Goal: Task Accomplishment & Management: Use online tool/utility

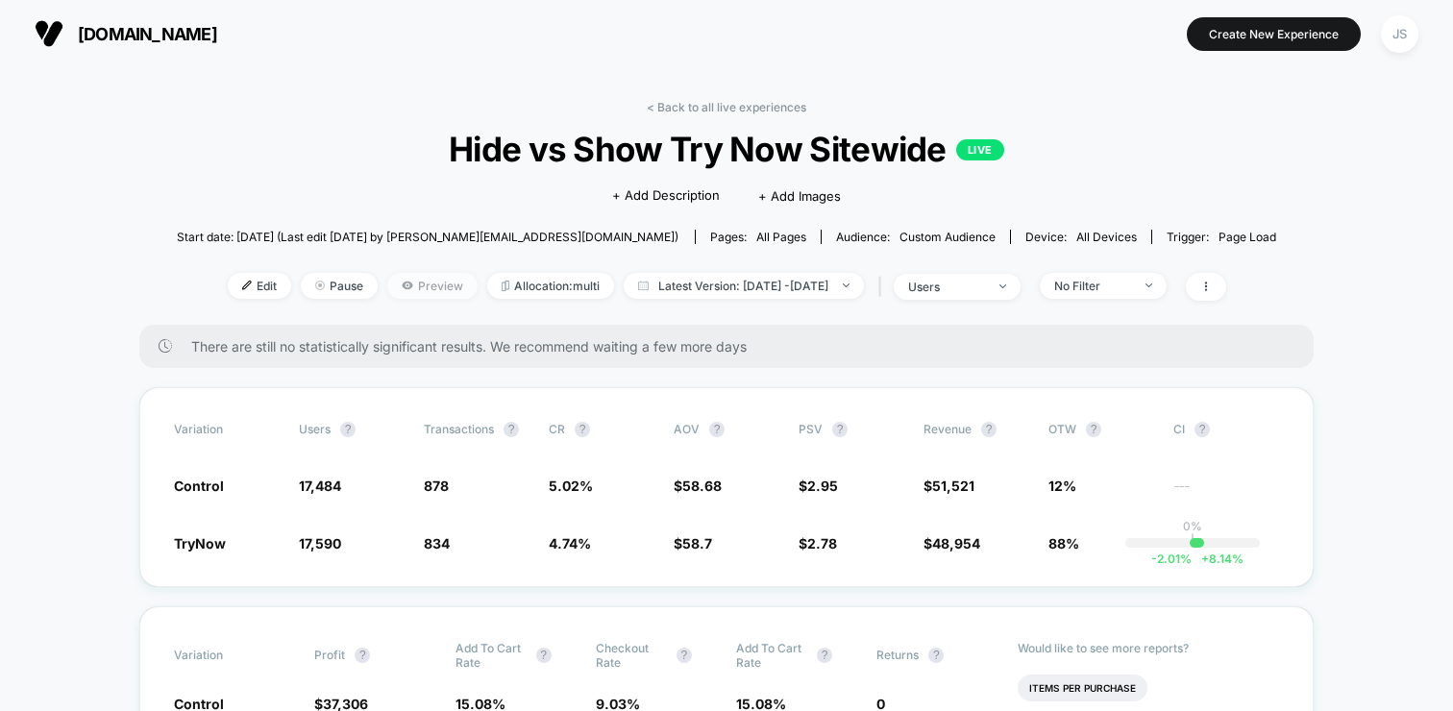
click at [414, 291] on span "Preview" at bounding box center [432, 286] width 90 height 26
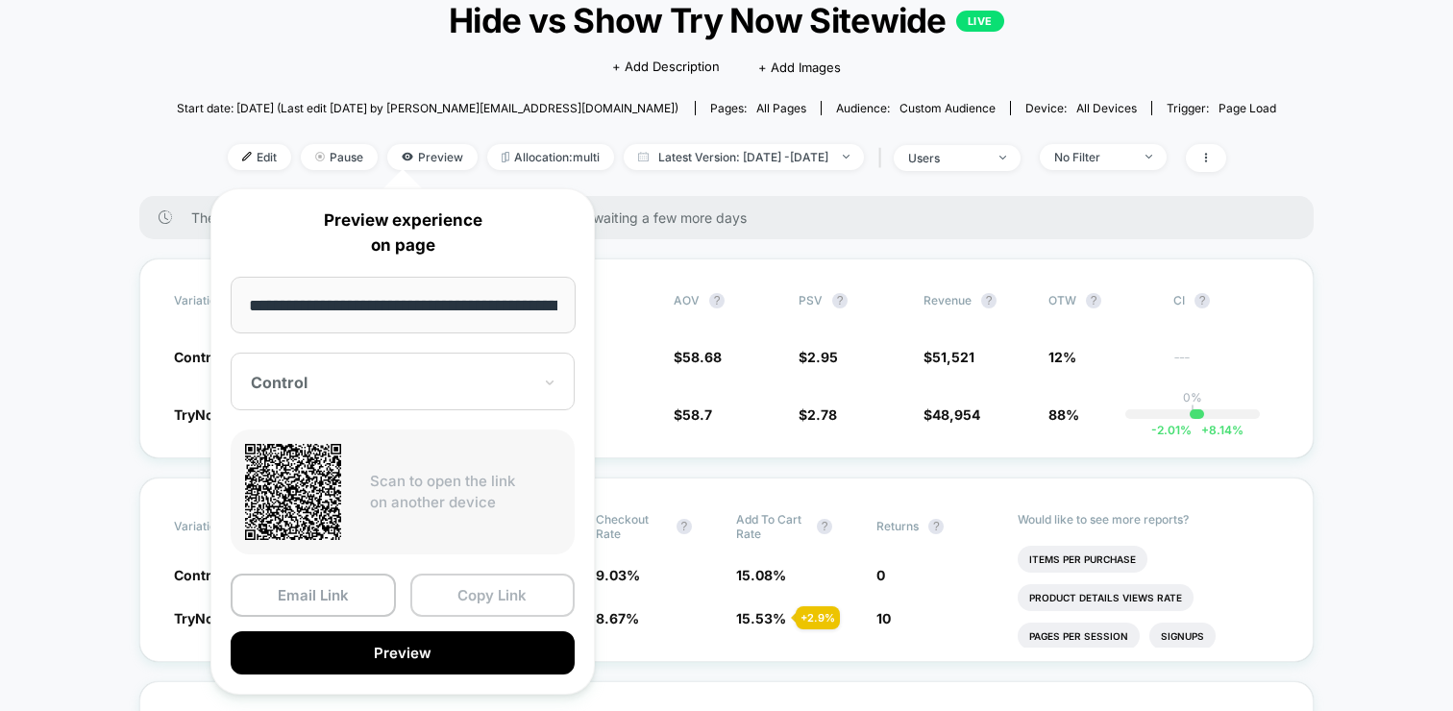
click at [494, 607] on button "Copy Link" at bounding box center [492, 595] width 165 height 43
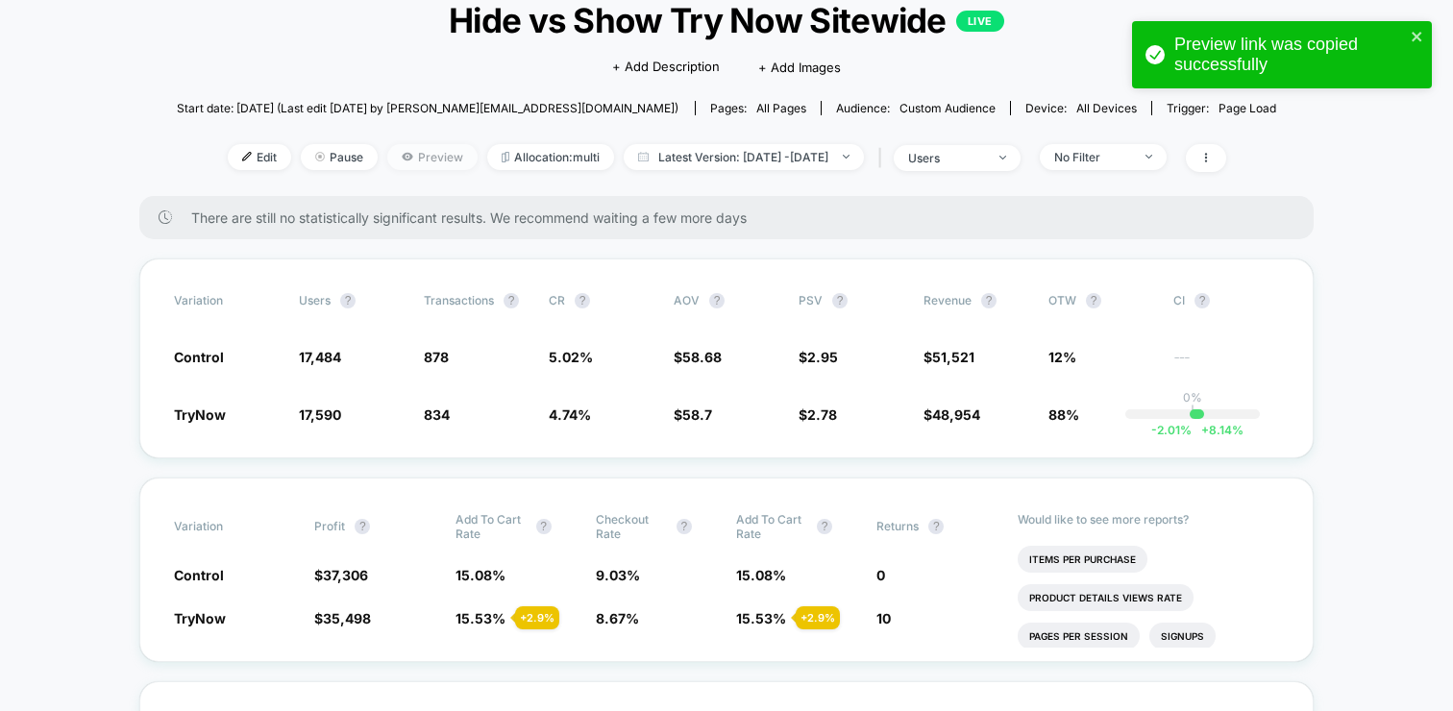
click at [396, 158] on span "Preview" at bounding box center [432, 157] width 90 height 26
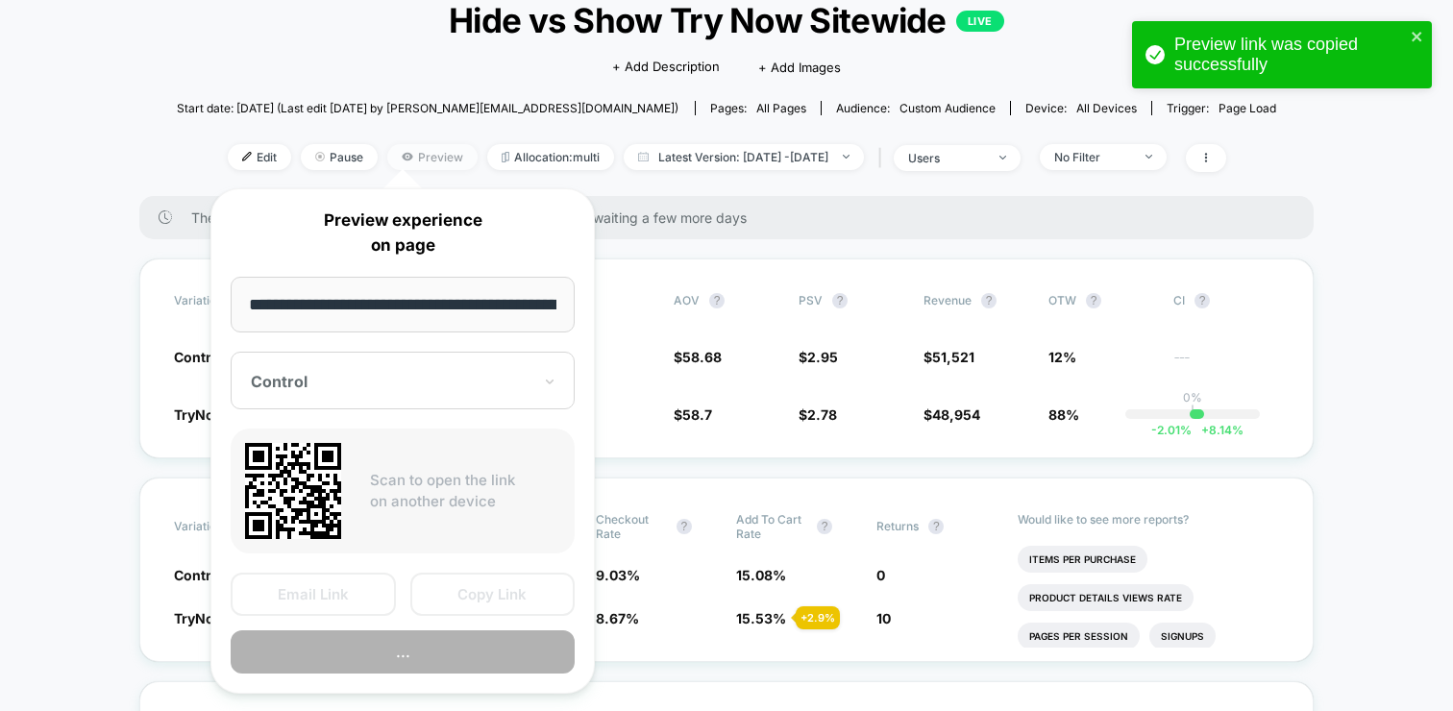
scroll to position [0, 386]
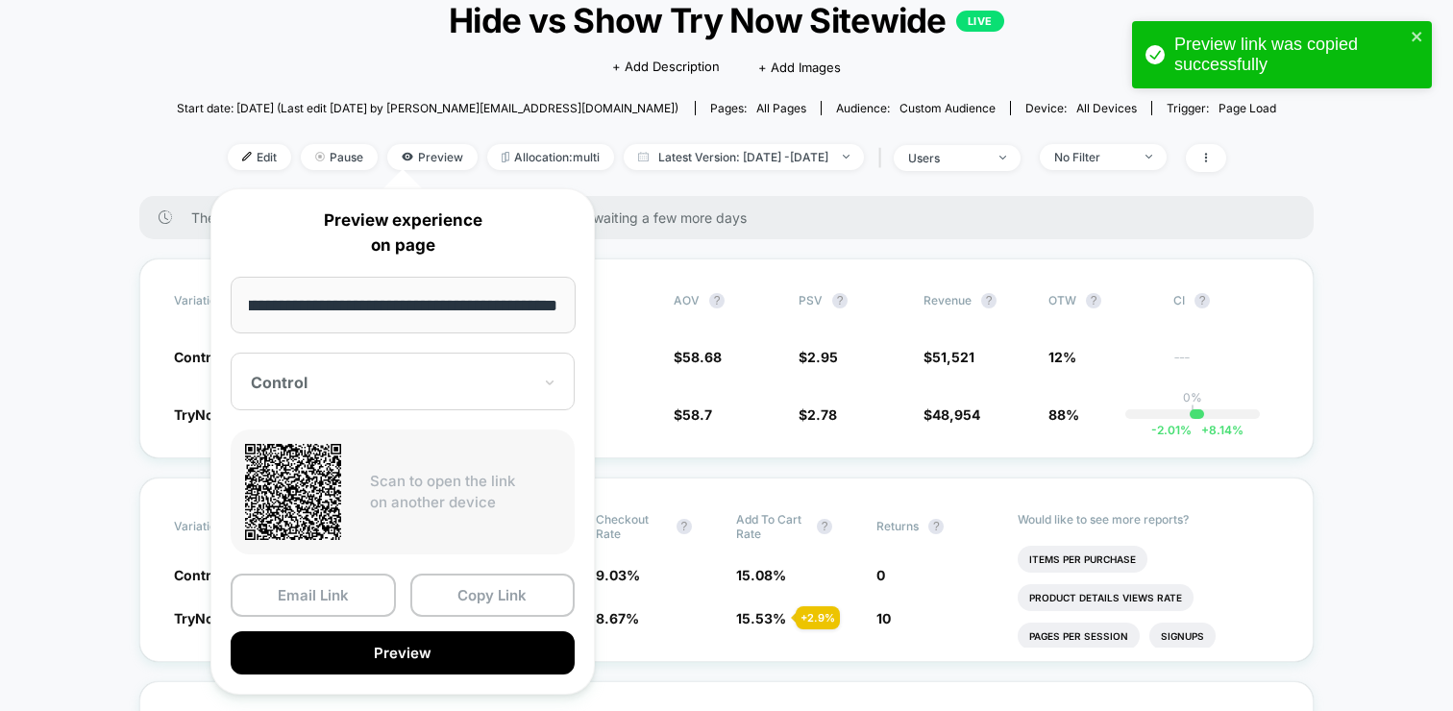
click at [419, 369] on div "Control" at bounding box center [403, 382] width 344 height 58
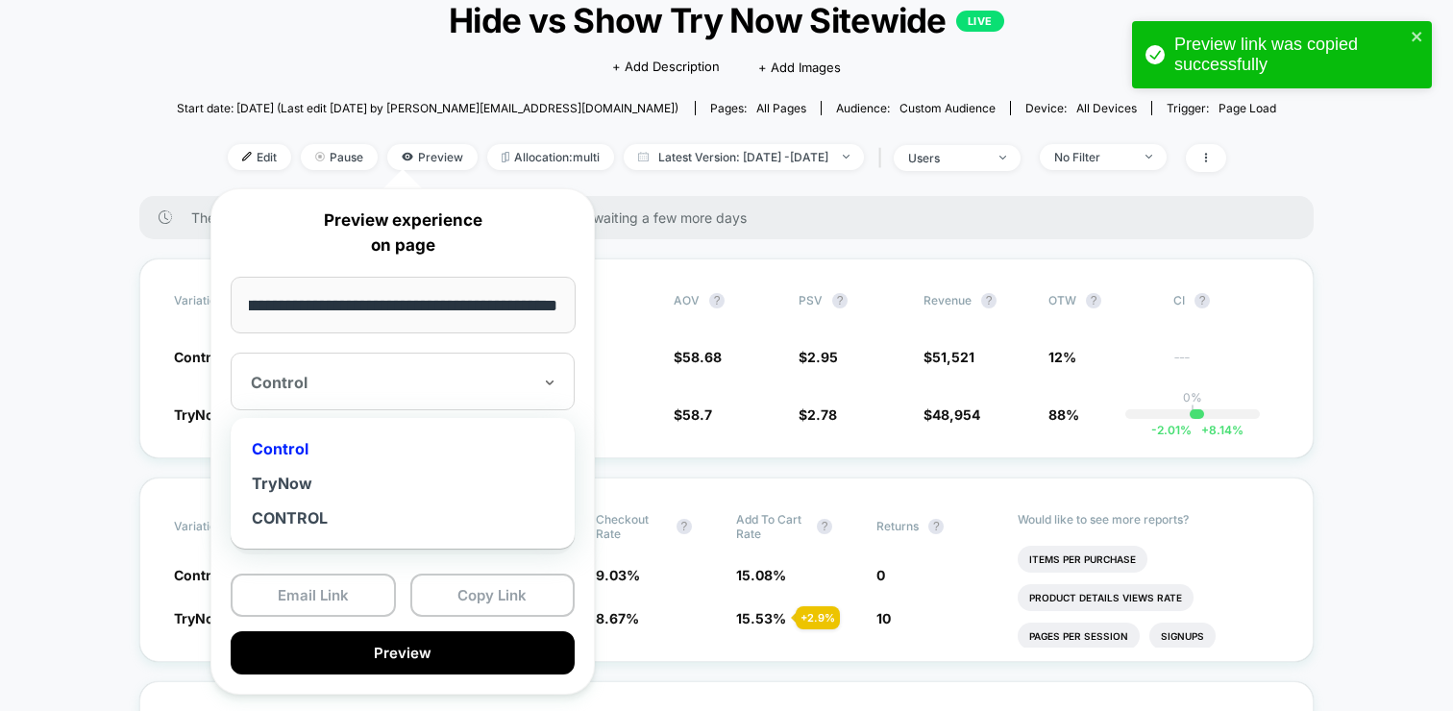
scroll to position [0, 0]
click at [344, 481] on div "TryNow" at bounding box center [402, 483] width 325 height 35
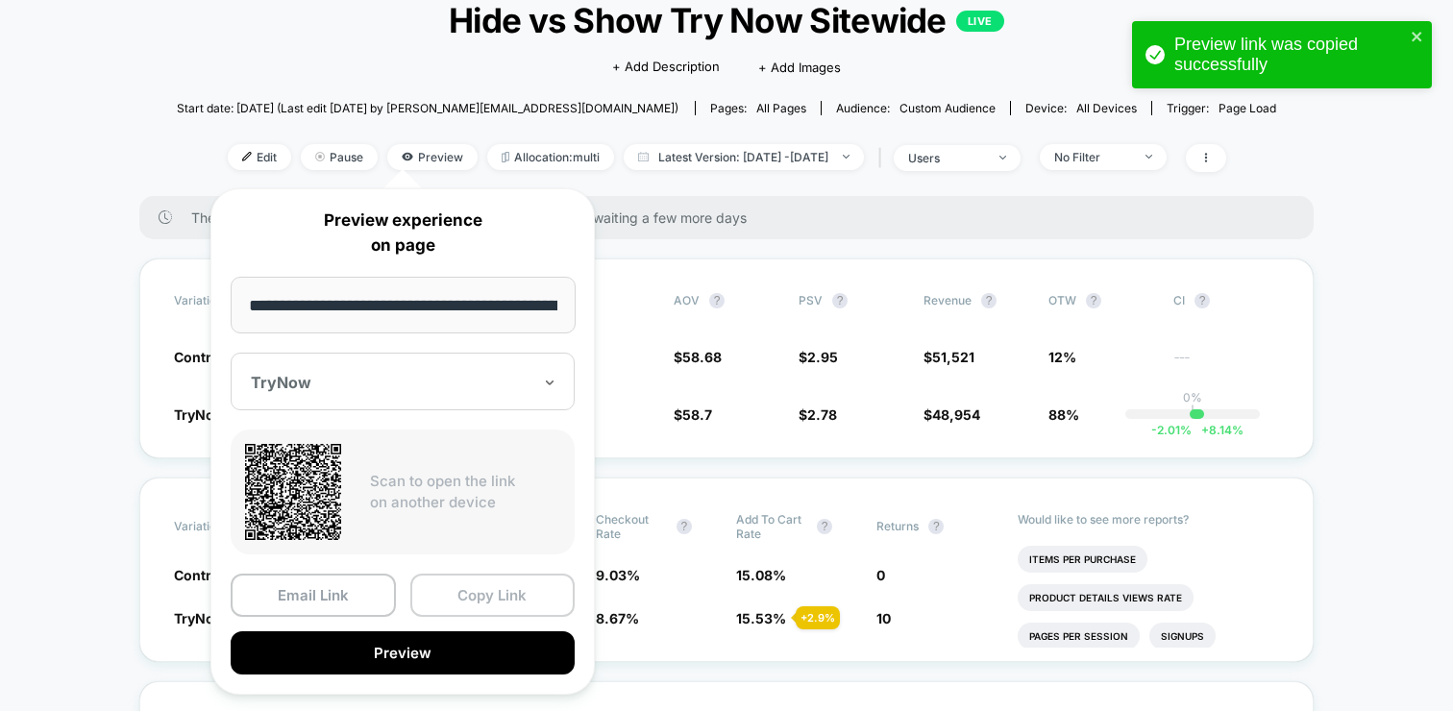
click at [472, 591] on button "Copy Link" at bounding box center [492, 595] width 165 height 43
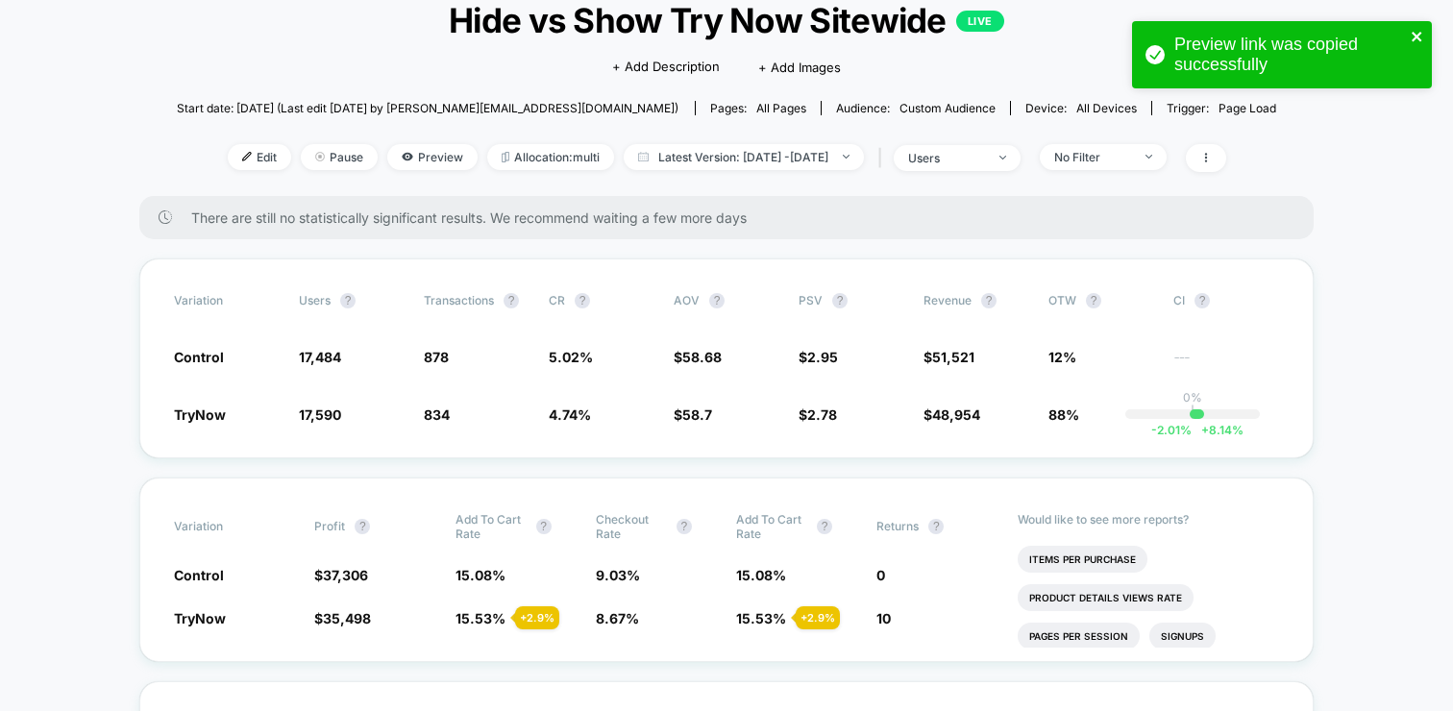
click at [1415, 35] on icon "close" at bounding box center [1417, 37] width 10 height 10
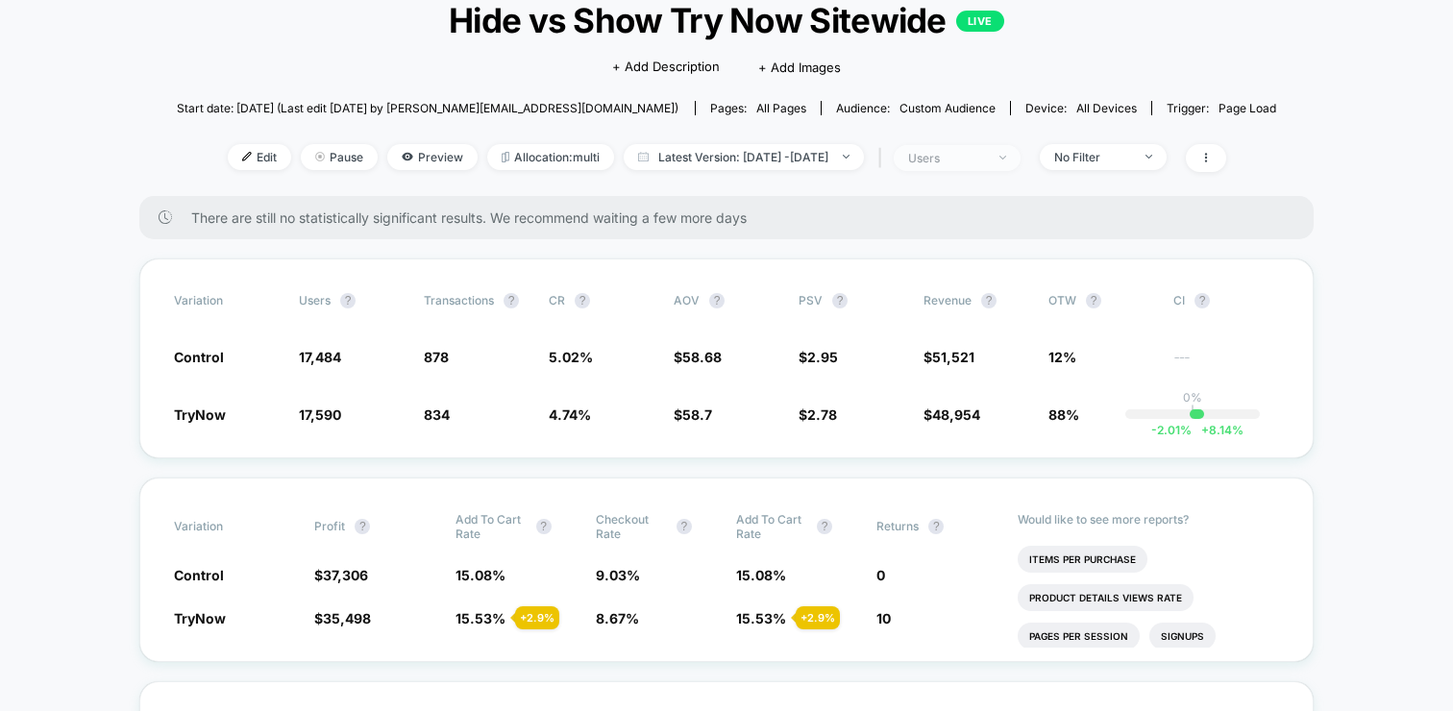
click at [1021, 153] on span "users" at bounding box center [957, 158] width 127 height 26
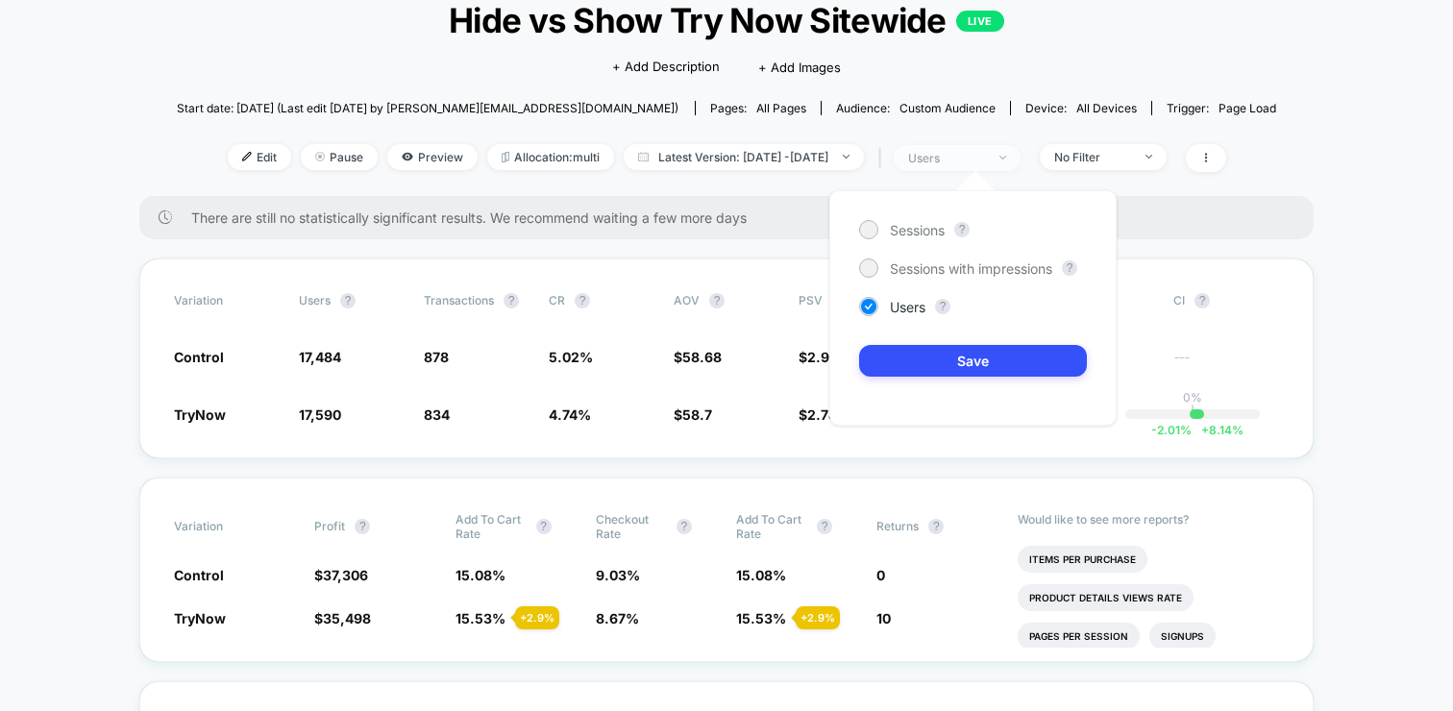
click at [1021, 153] on span "users" at bounding box center [957, 158] width 127 height 26
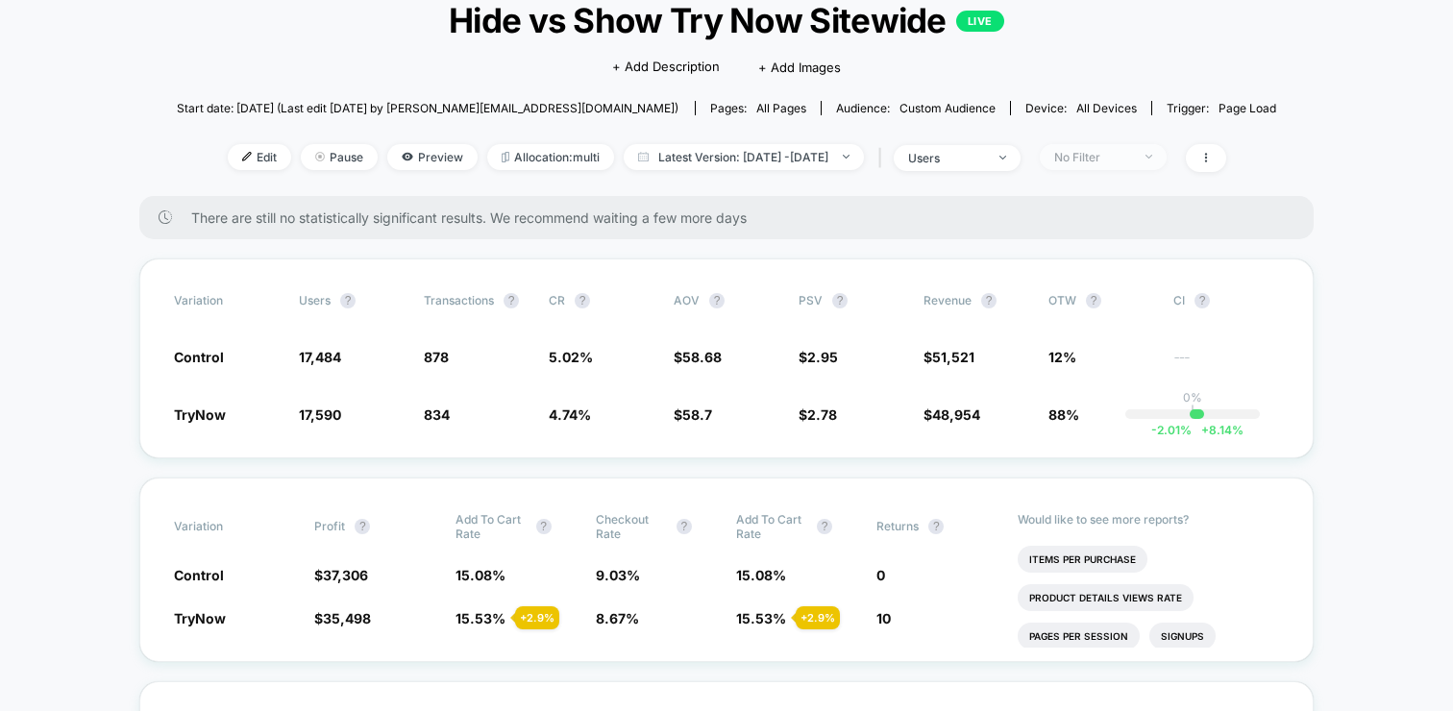
click at [1111, 153] on div "No Filter" at bounding box center [1092, 157] width 77 height 14
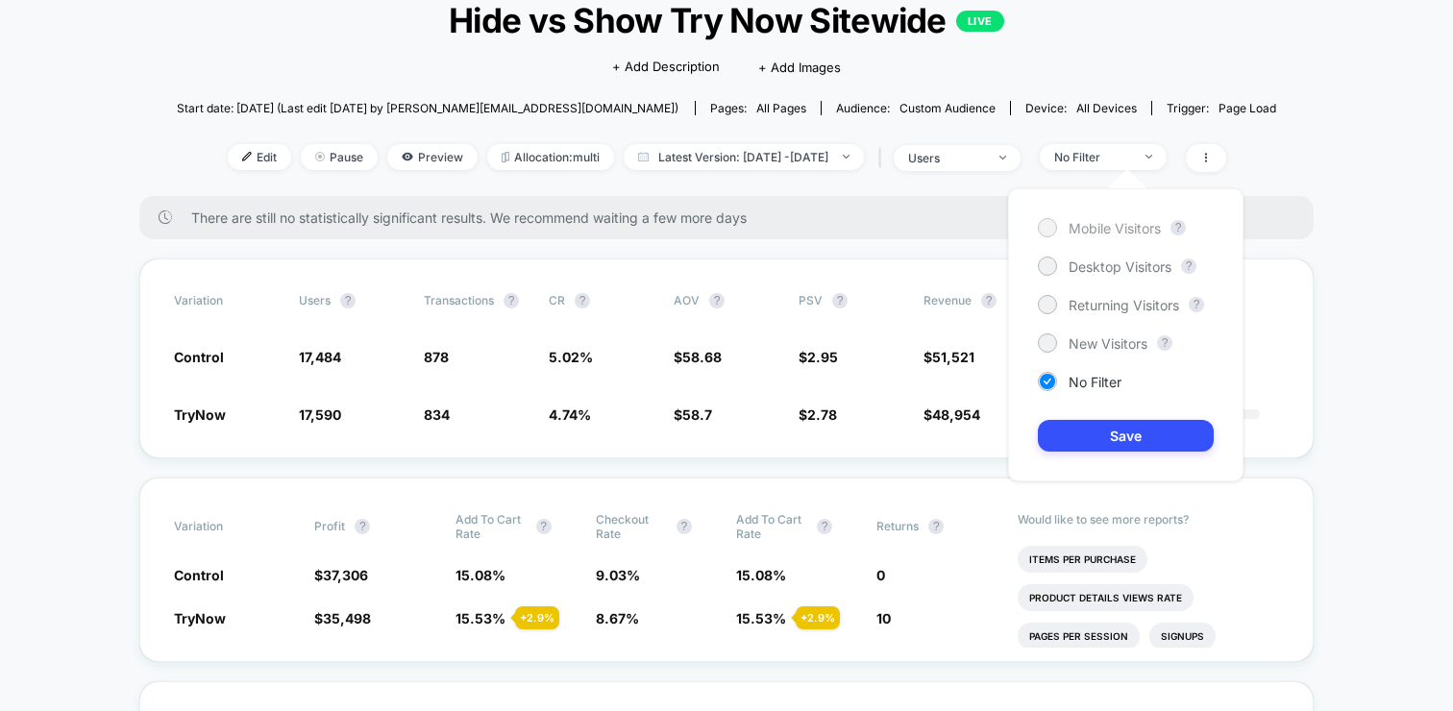
click at [1094, 235] on span "Mobile Visitors" at bounding box center [1115, 228] width 92 height 16
click at [1100, 443] on button "Save" at bounding box center [1126, 436] width 176 height 32
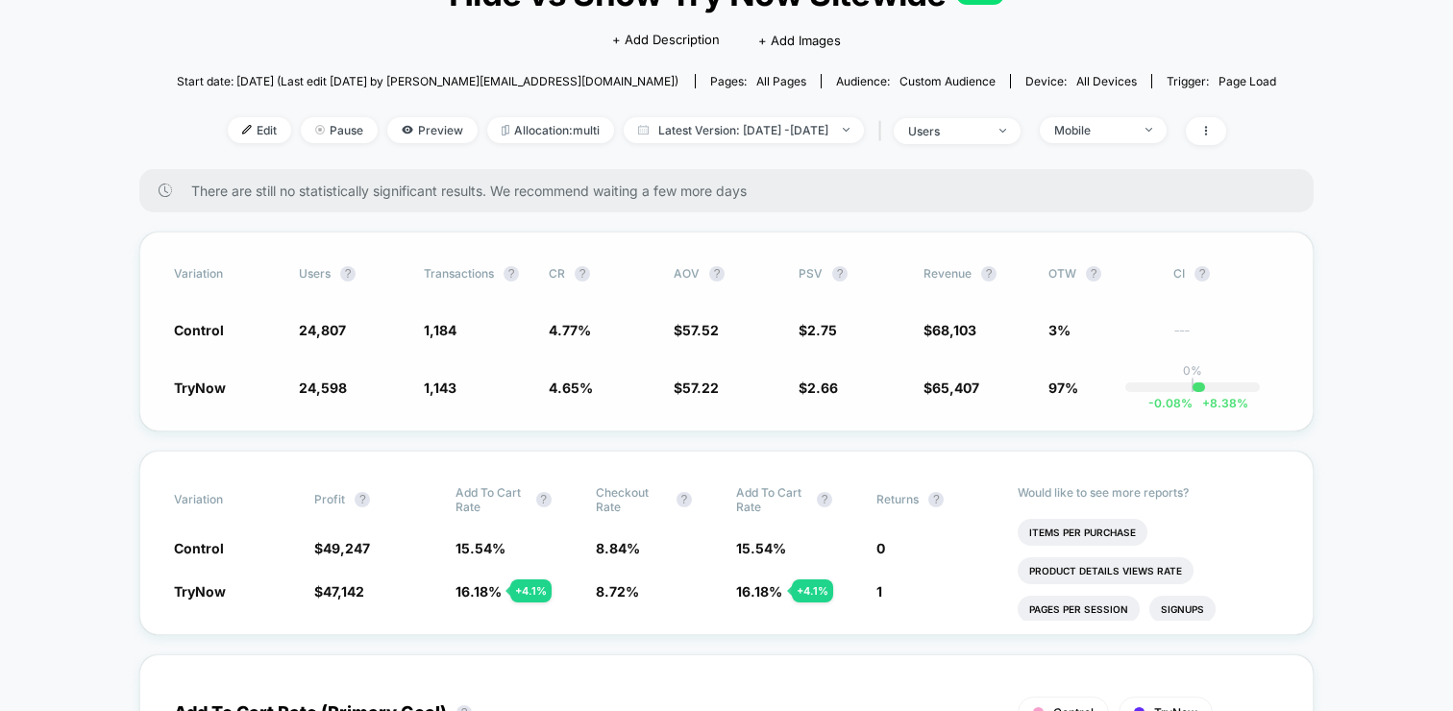
scroll to position [148, 0]
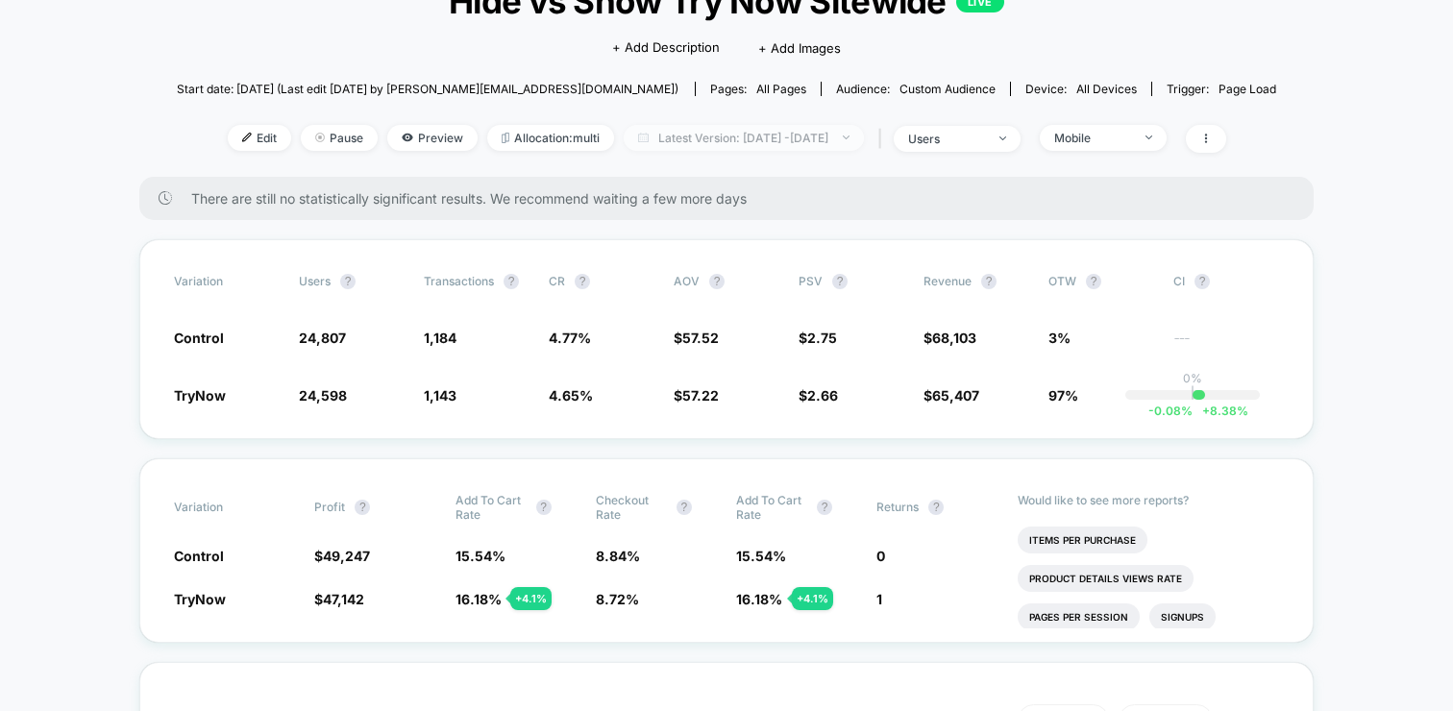
click at [811, 128] on span "Latest Version: [DATE] - [DATE]" at bounding box center [744, 138] width 240 height 26
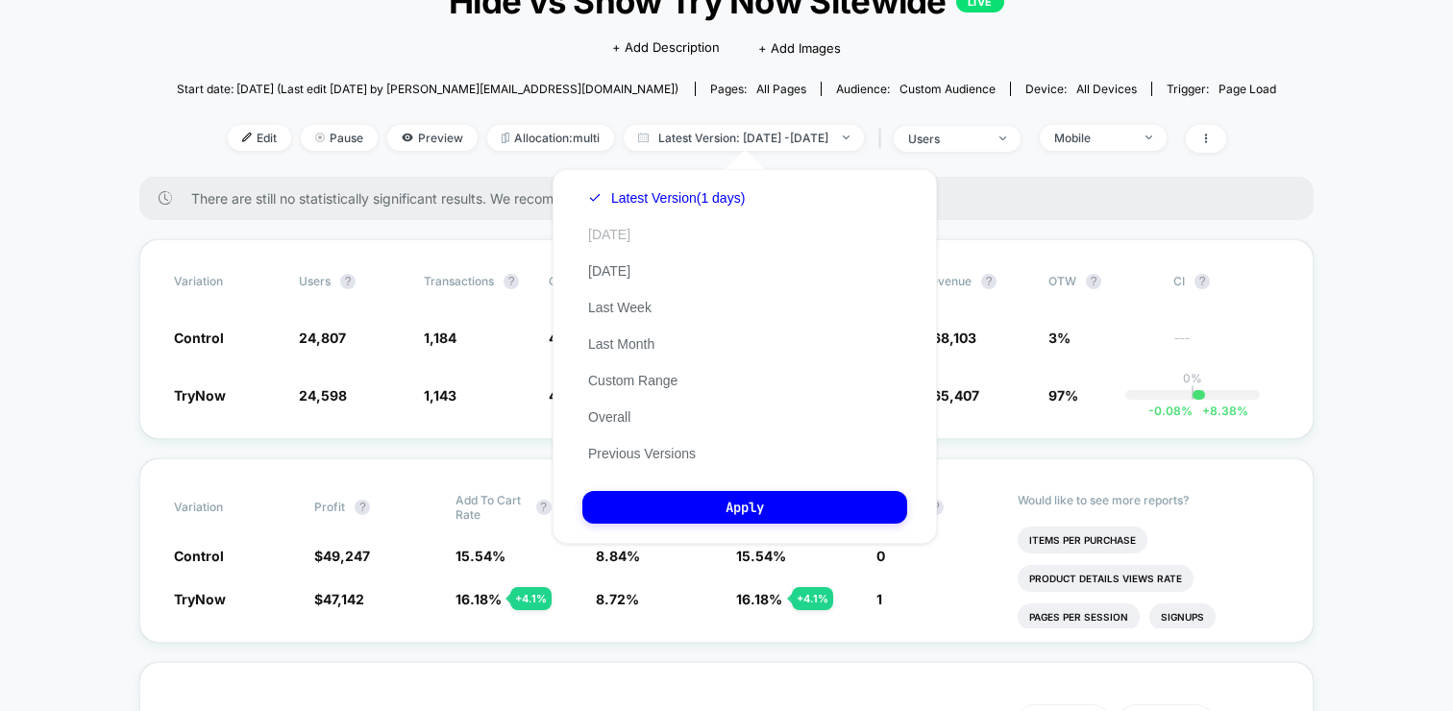
click at [626, 241] on button "[DATE]" at bounding box center [609, 234] width 54 height 17
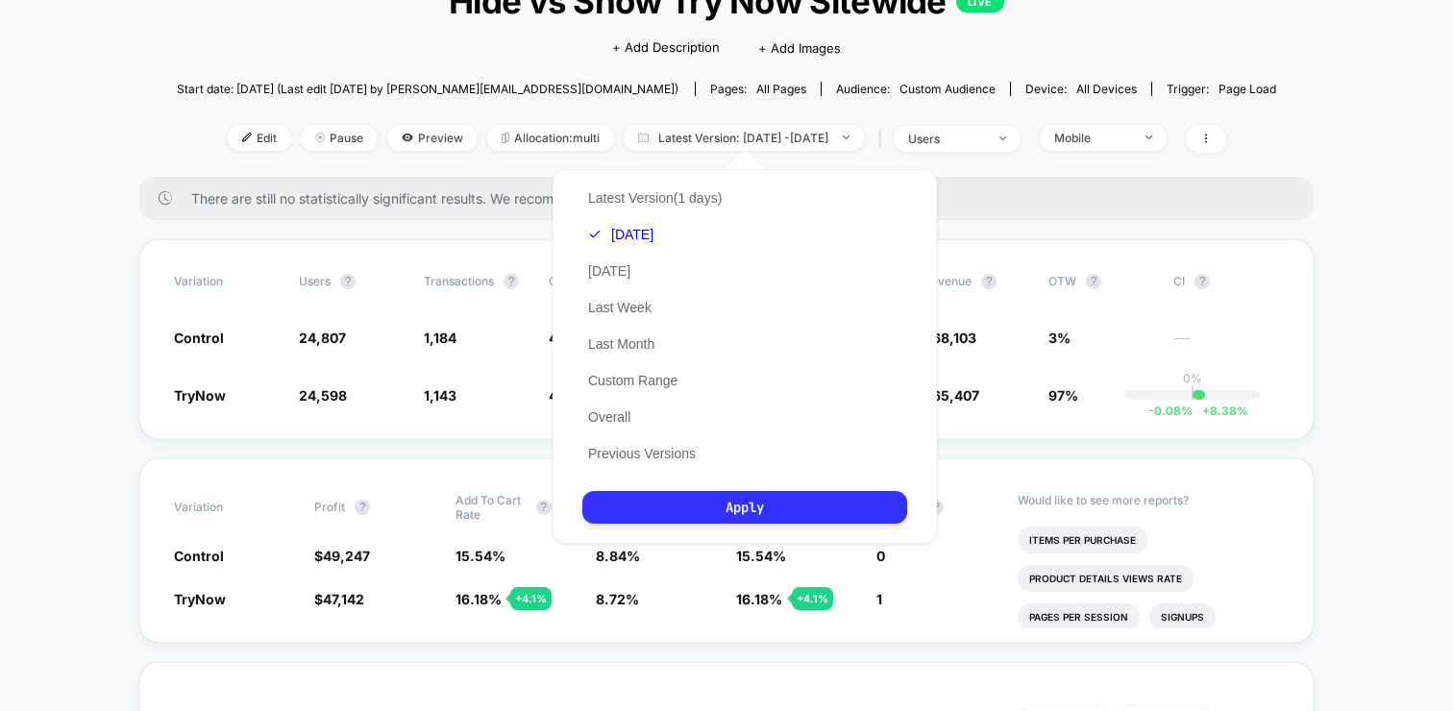
click at [692, 513] on button "Apply" at bounding box center [744, 507] width 325 height 33
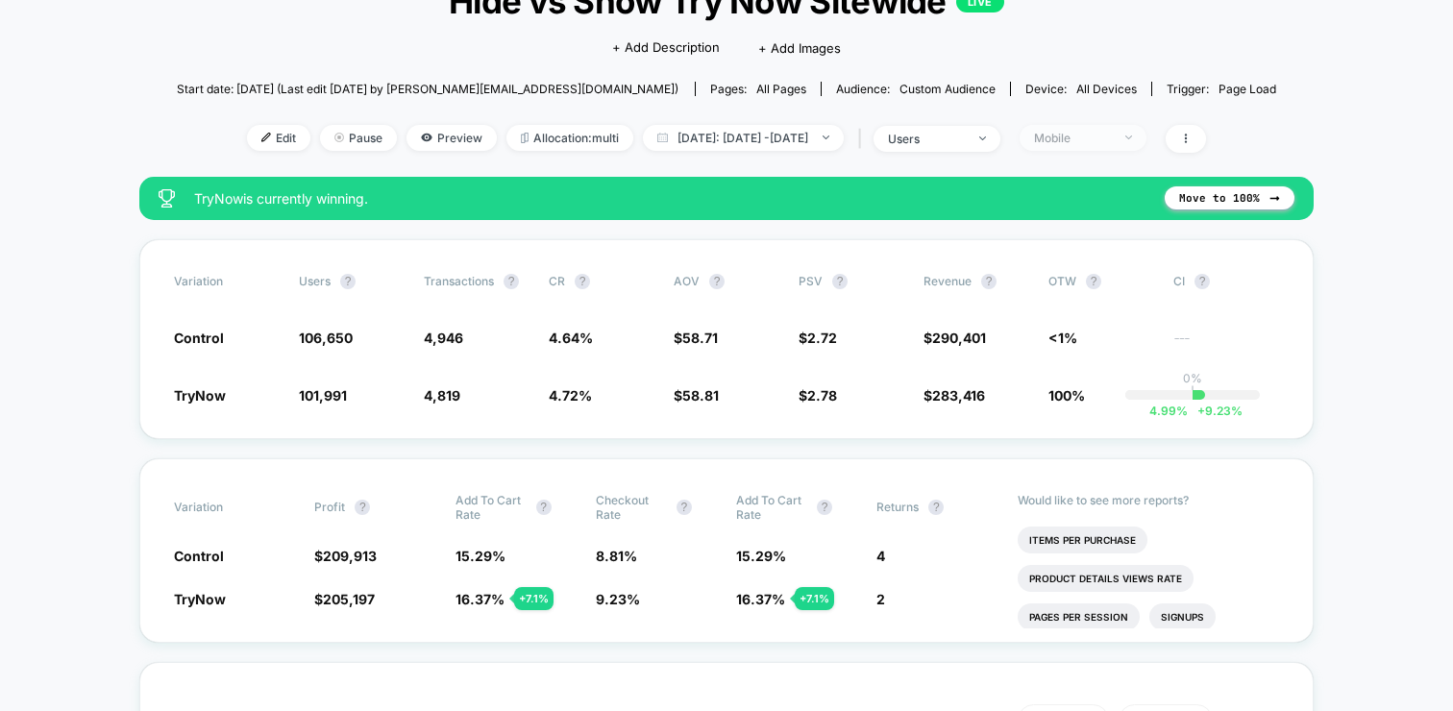
click at [1147, 142] on span "Mobile" at bounding box center [1083, 138] width 127 height 26
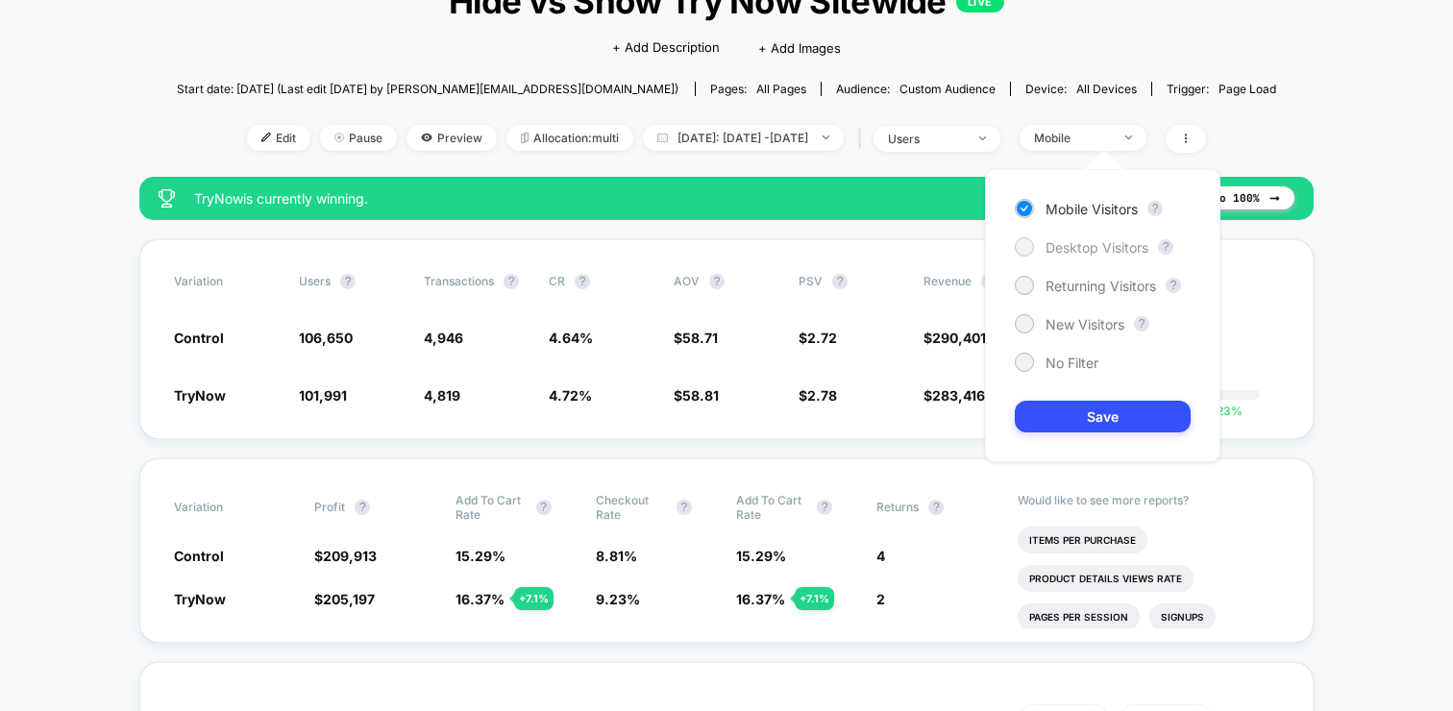
click at [1061, 242] on span "Desktop Visitors" at bounding box center [1097, 247] width 103 height 16
click at [1047, 423] on button "Save" at bounding box center [1103, 417] width 176 height 32
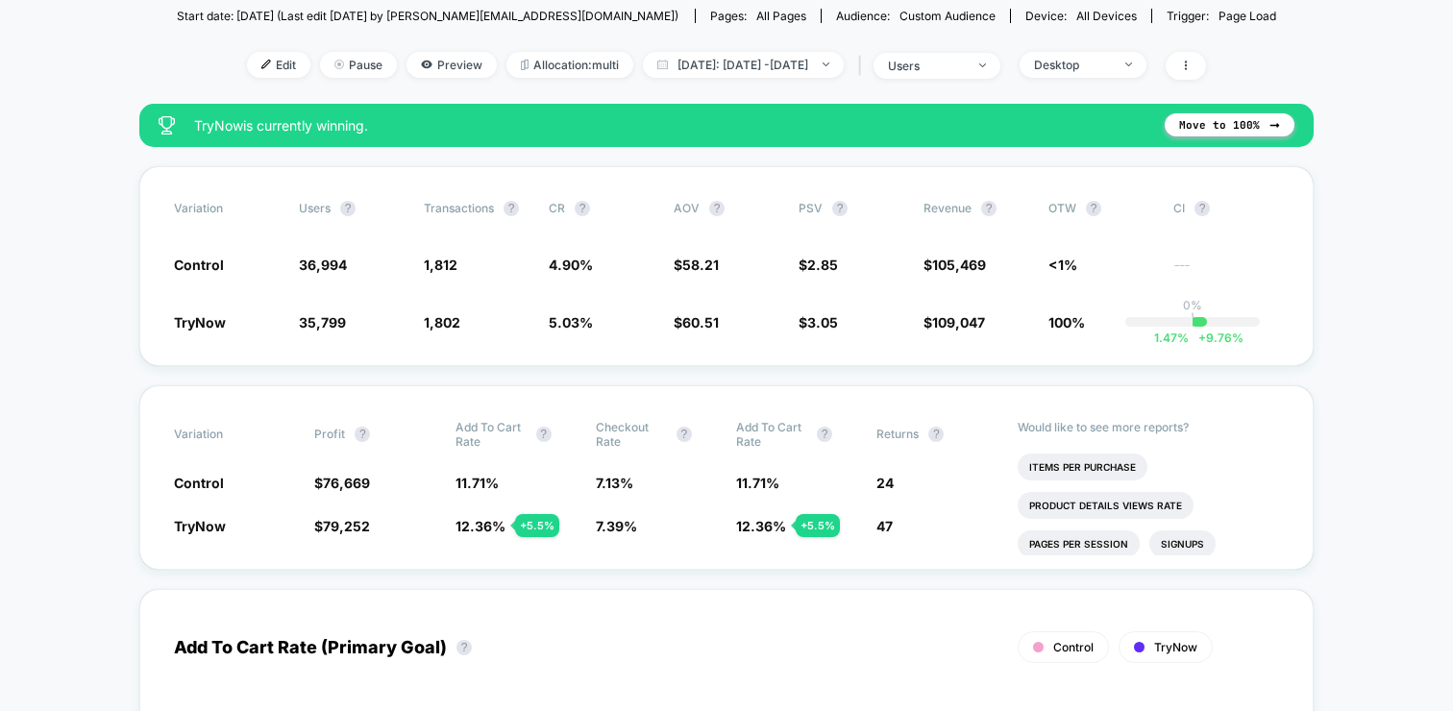
scroll to position [184, 0]
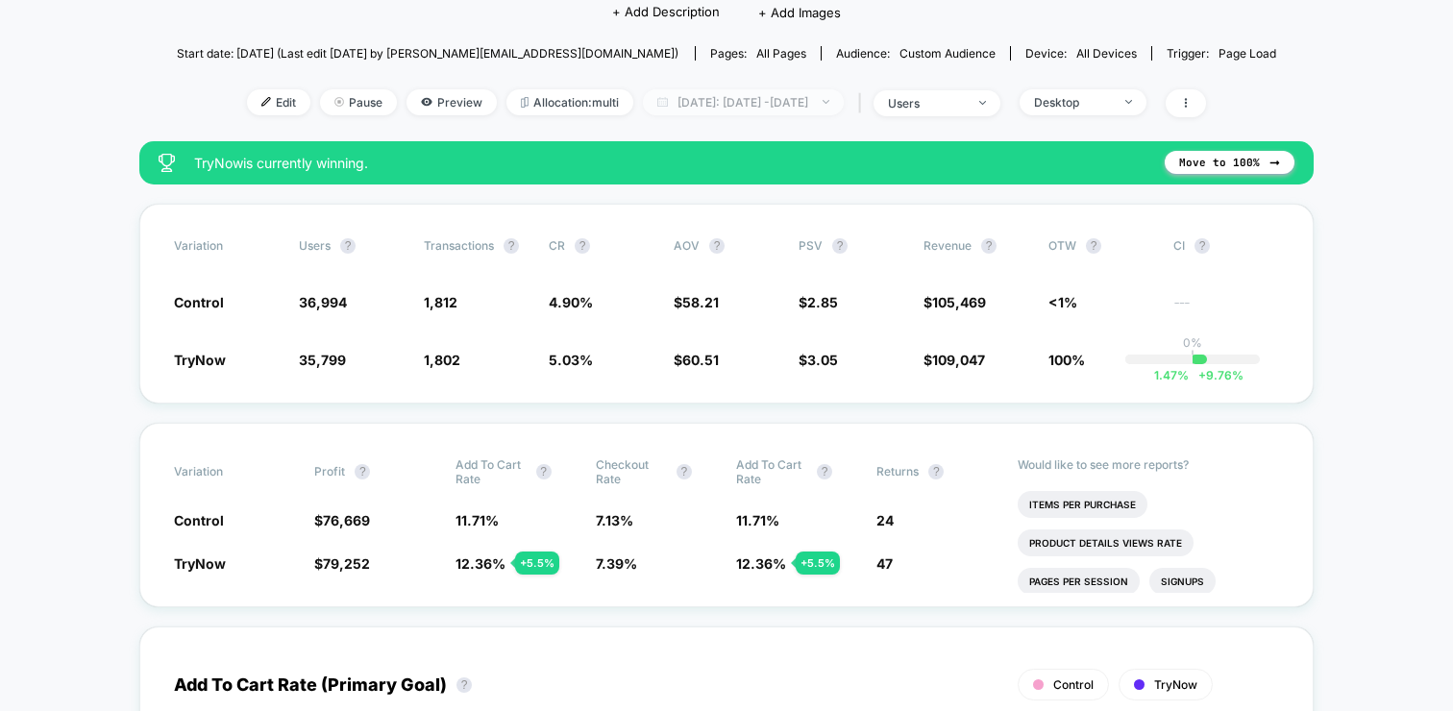
click at [765, 94] on span "[DATE]: [DATE] - [DATE]" at bounding box center [743, 102] width 201 height 26
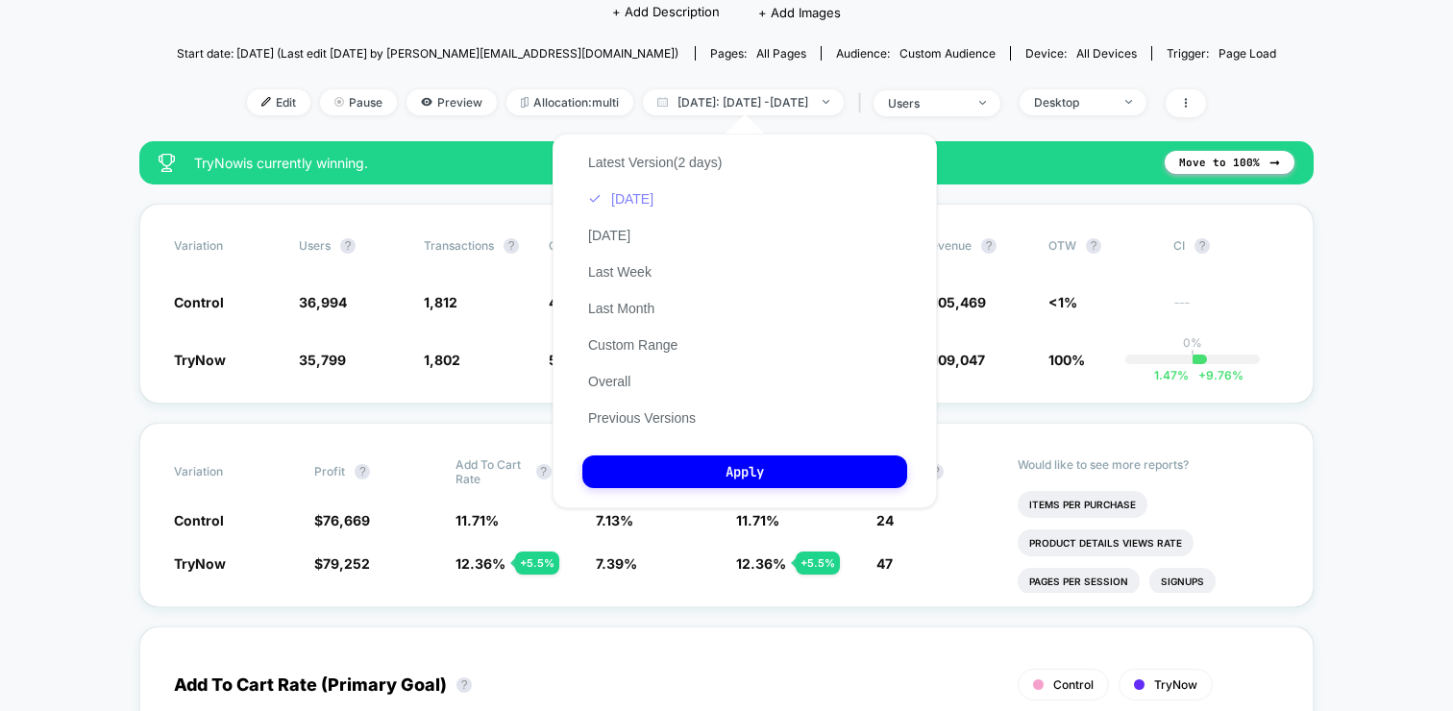
click at [629, 204] on button "[DATE]" at bounding box center [620, 198] width 77 height 17
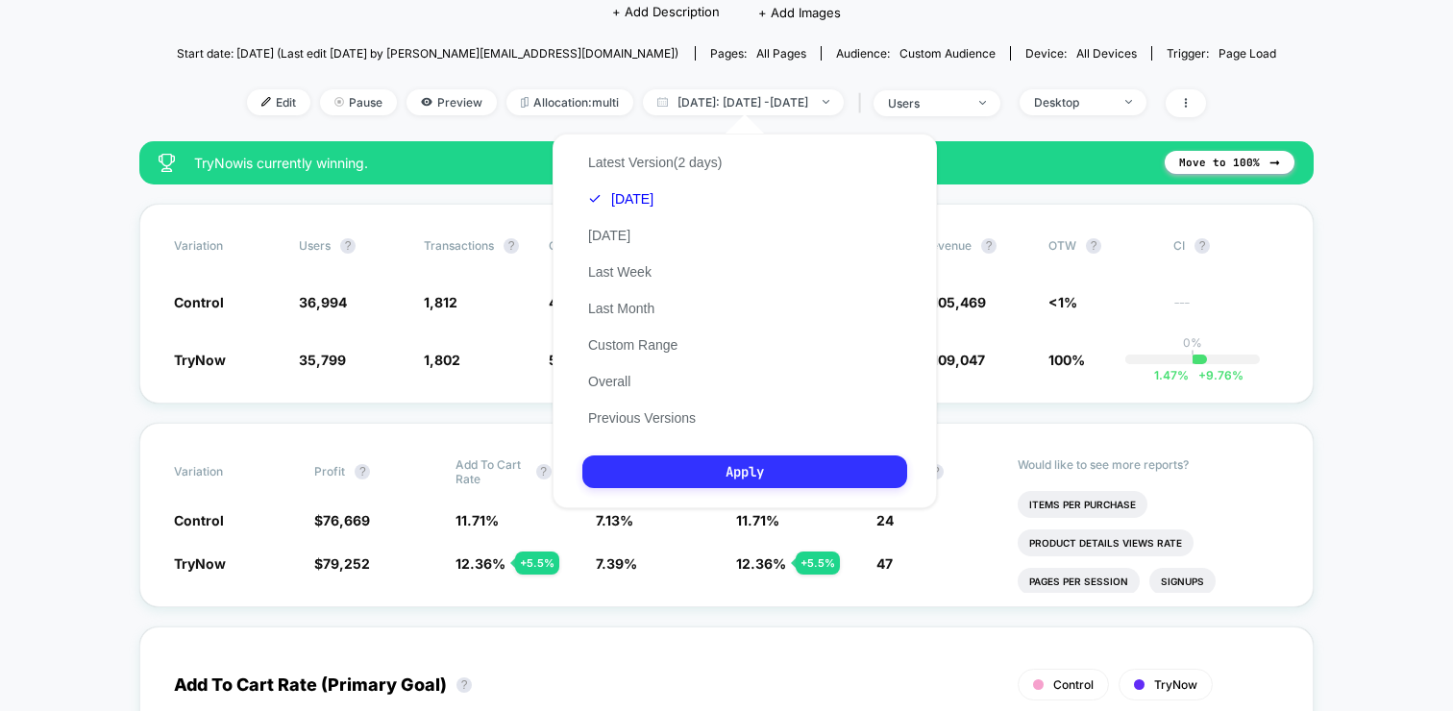
click at [693, 462] on button "Apply" at bounding box center [744, 472] width 325 height 33
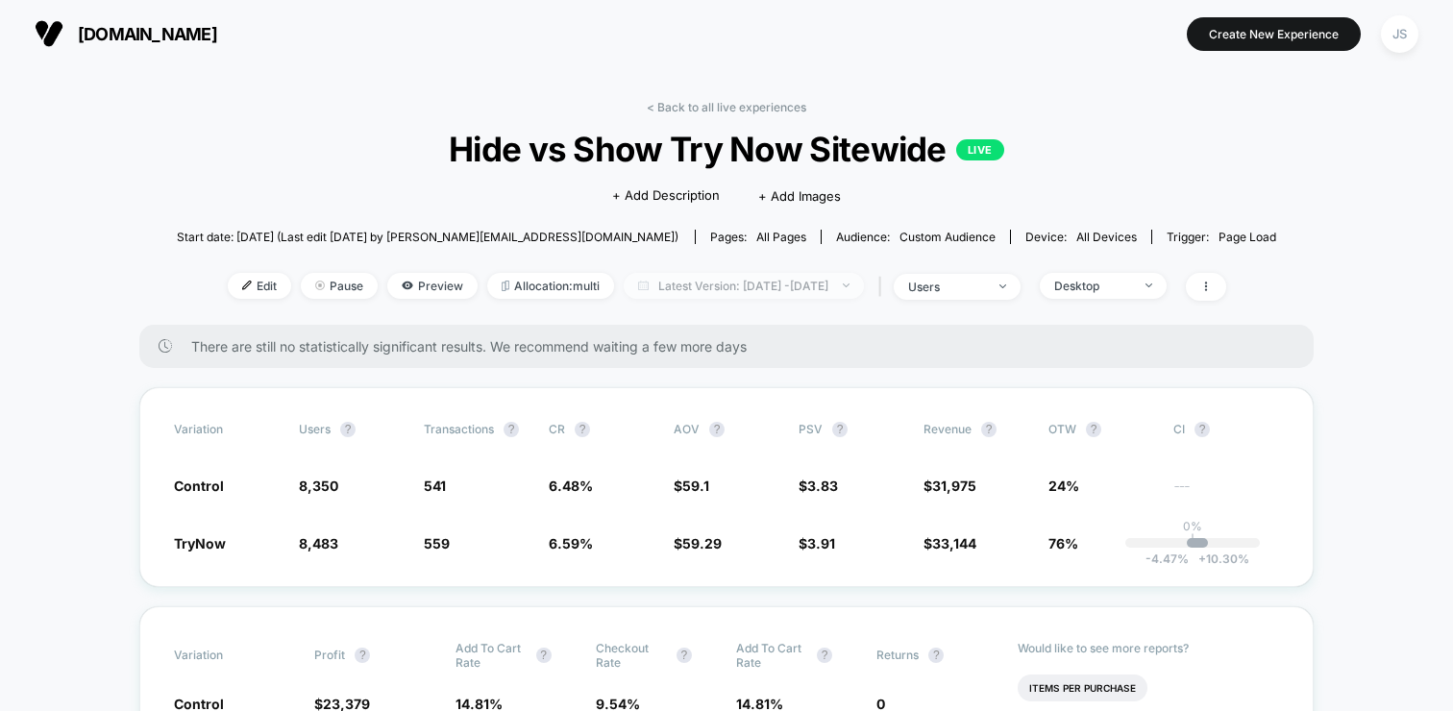
click at [756, 283] on span "Latest Version: Oct 6, 2025 - Oct 7, 2025" at bounding box center [744, 286] width 240 height 26
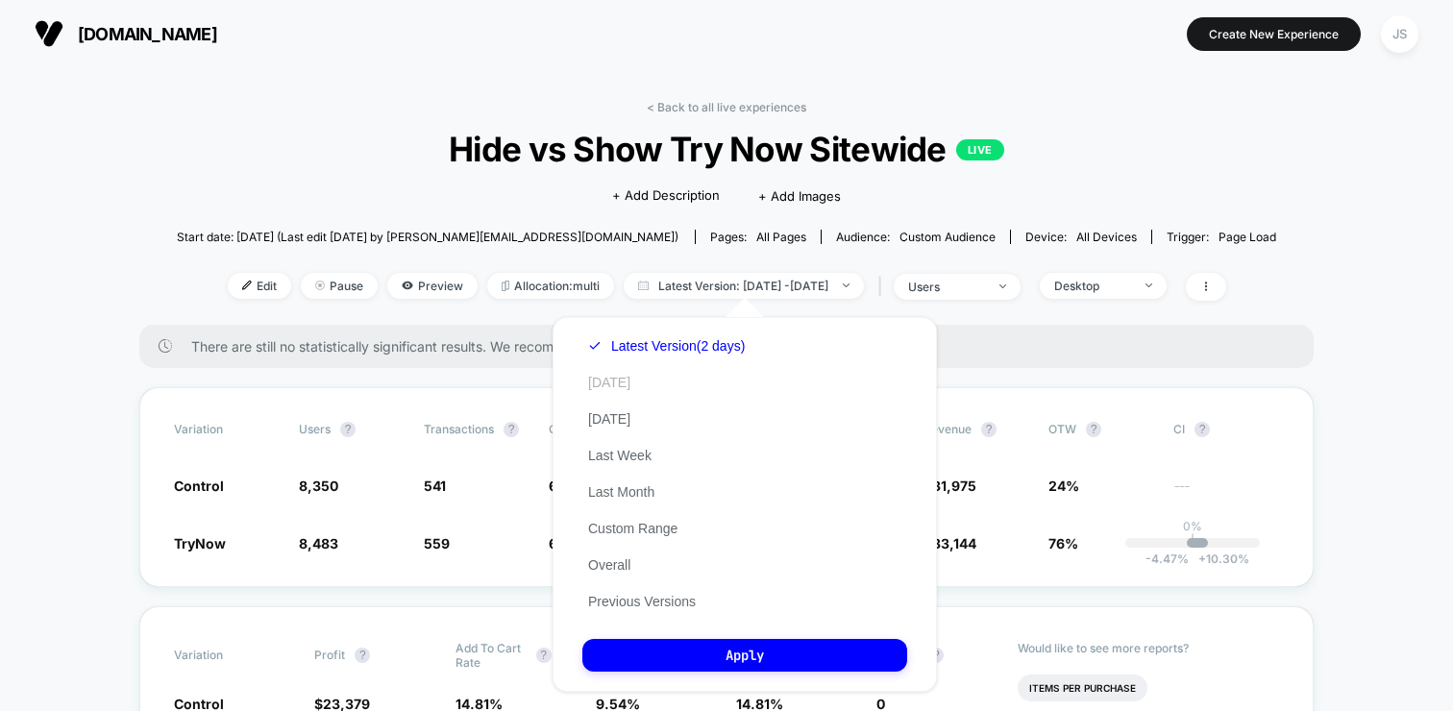
click at [607, 384] on button "[DATE]" at bounding box center [609, 382] width 54 height 17
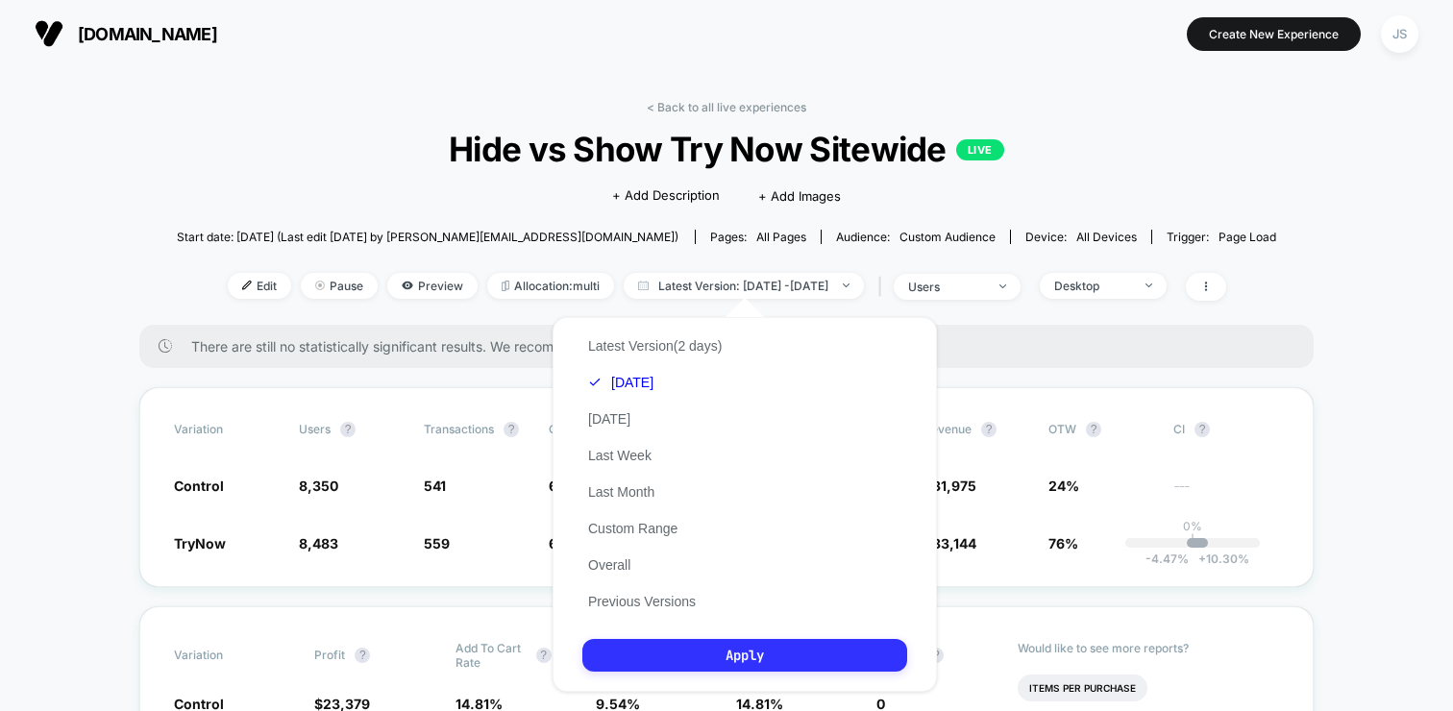
click at [647, 654] on button "Apply" at bounding box center [744, 655] width 325 height 33
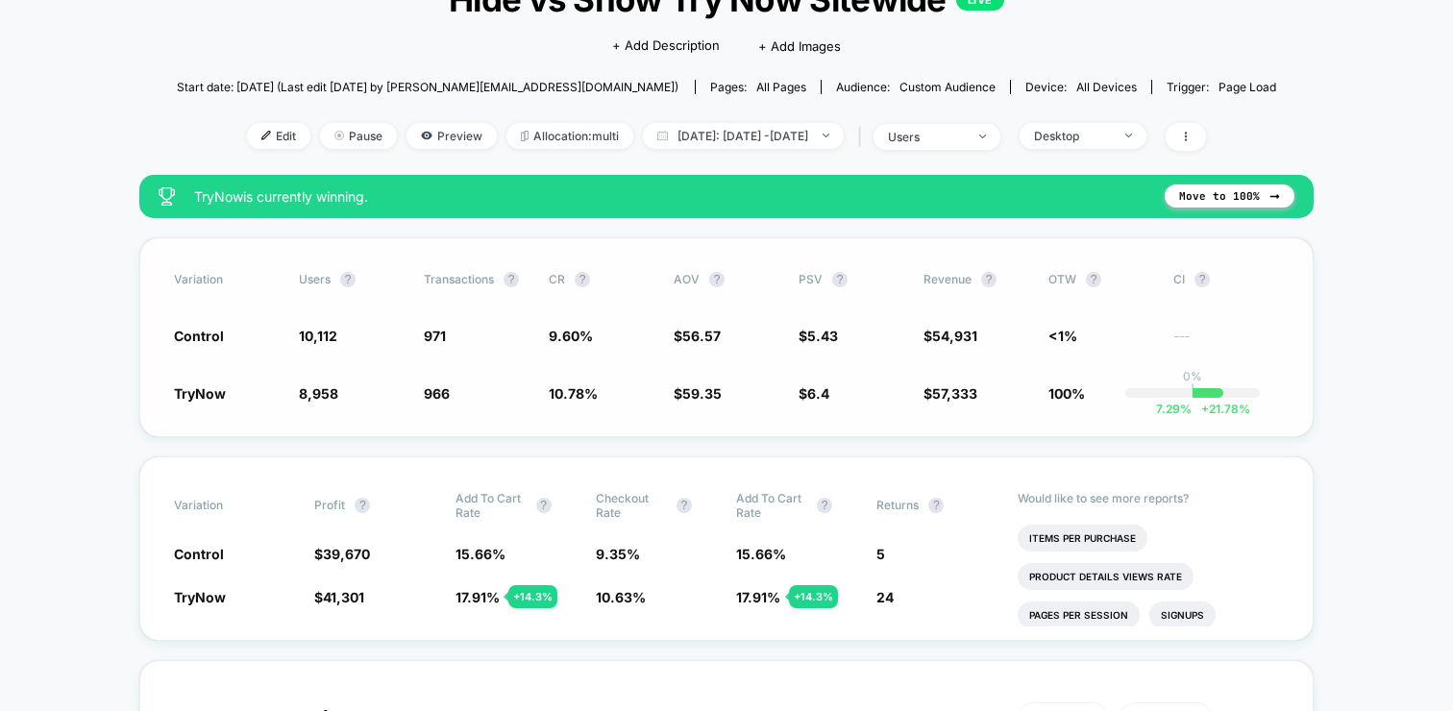
scroll to position [150, 0]
click at [1111, 134] on div "Desktop" at bounding box center [1072, 136] width 77 height 14
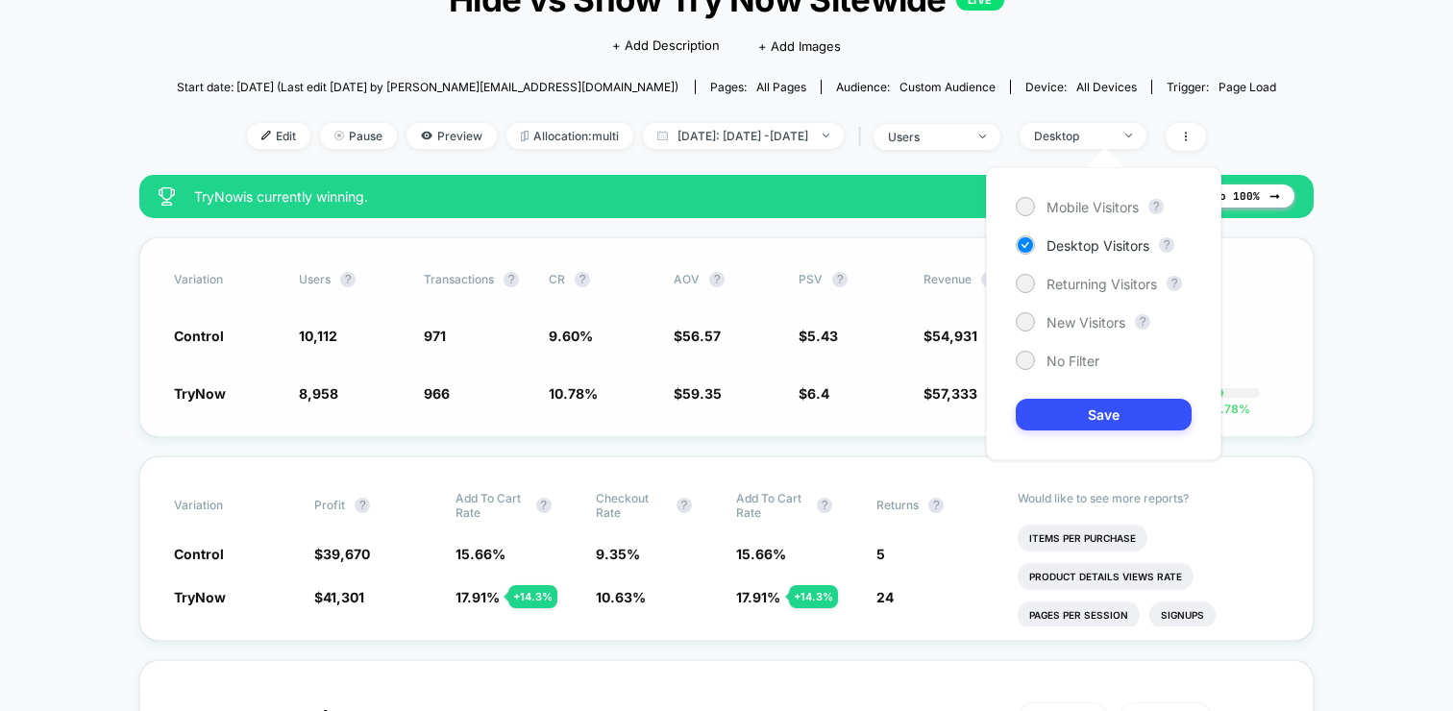
click at [845, 425] on div "Variation users ? Transactions ? CR ? AOV ? PSV ? Revenue ? OTW ? CI ? Control …" at bounding box center [726, 337] width 1175 height 200
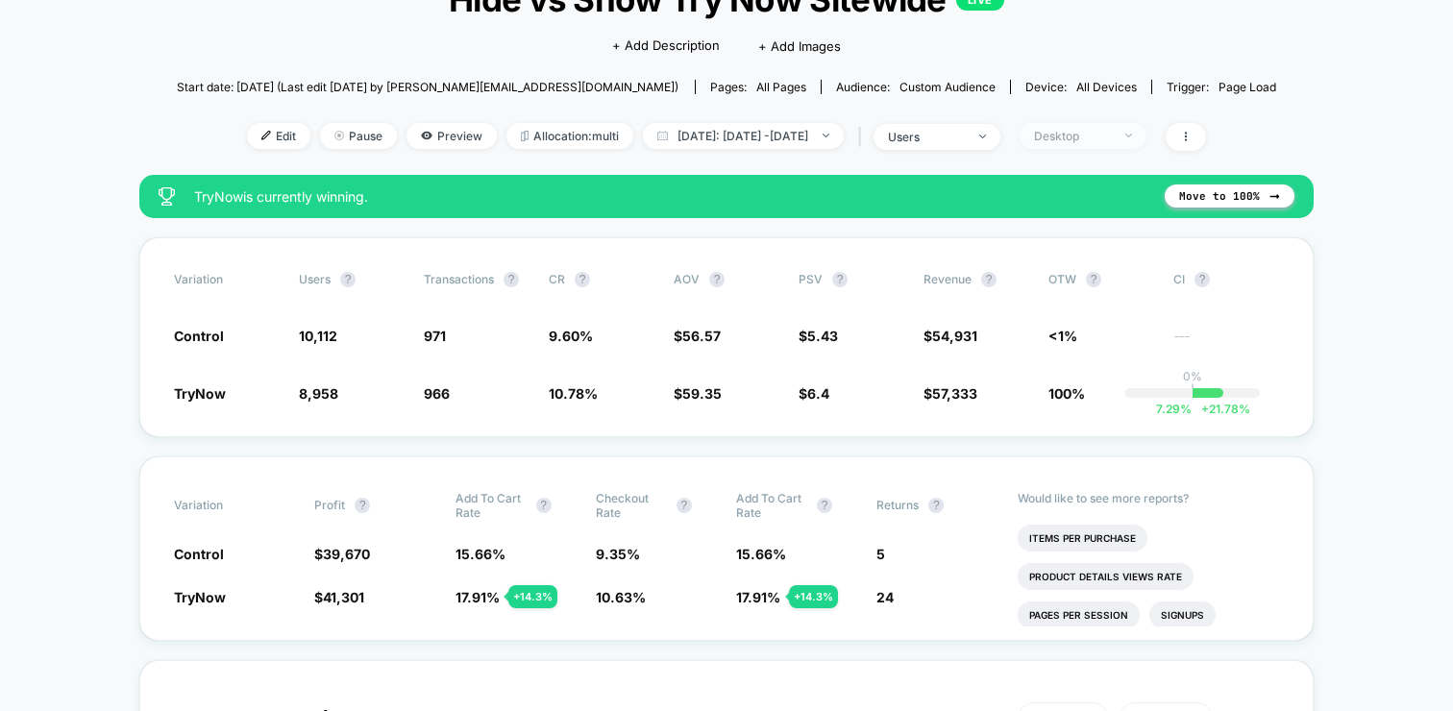
click at [1140, 131] on span "Desktop" at bounding box center [1083, 136] width 127 height 26
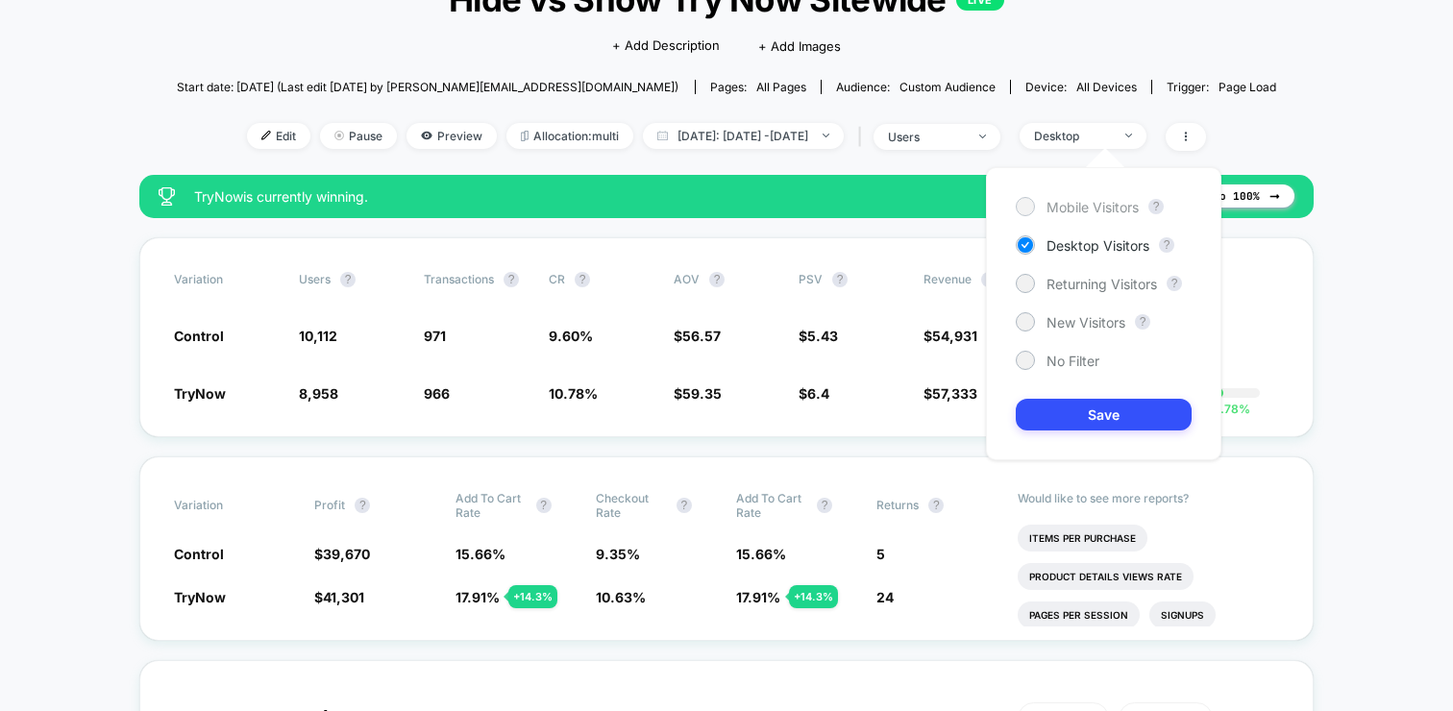
click at [1053, 203] on span "Mobile Visitors" at bounding box center [1093, 207] width 92 height 16
click at [1062, 423] on button "Save" at bounding box center [1104, 415] width 176 height 32
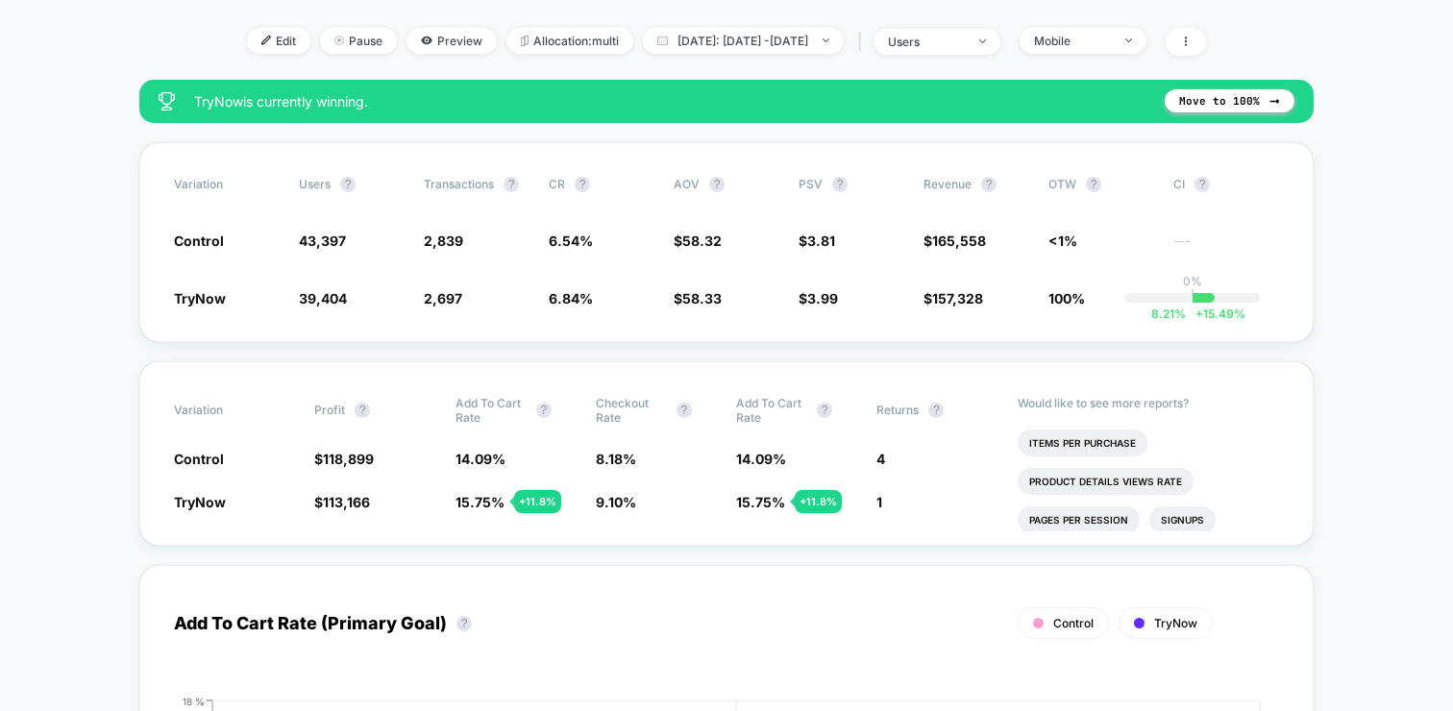
scroll to position [247, 0]
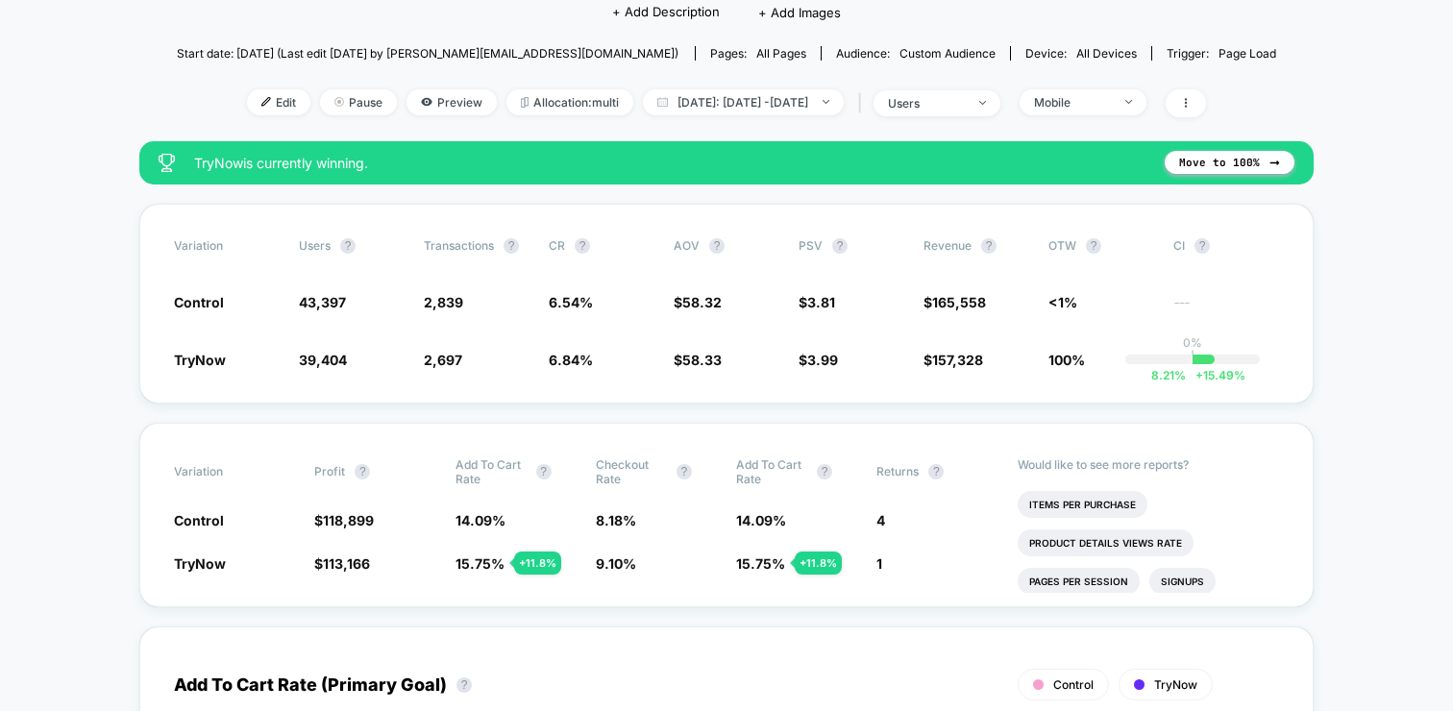
scroll to position [183, 0]
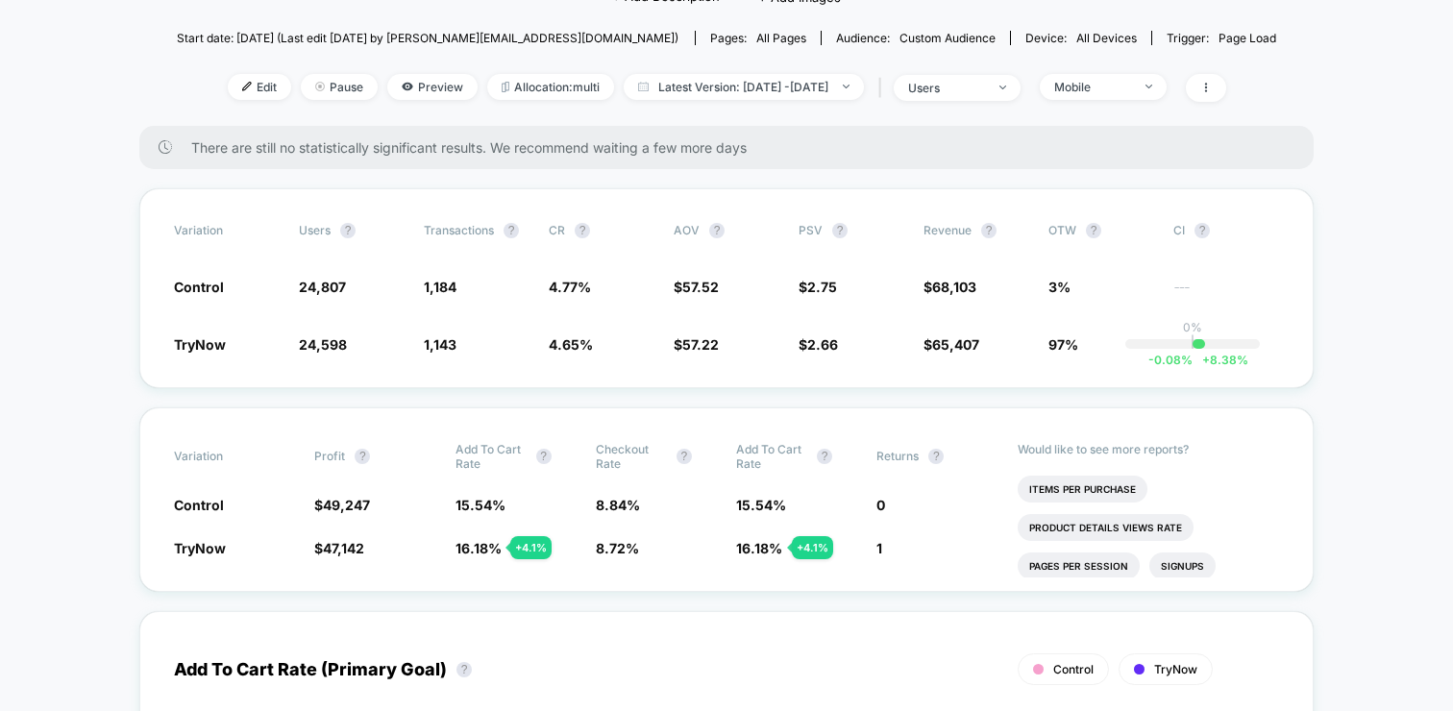
scroll to position [195, 0]
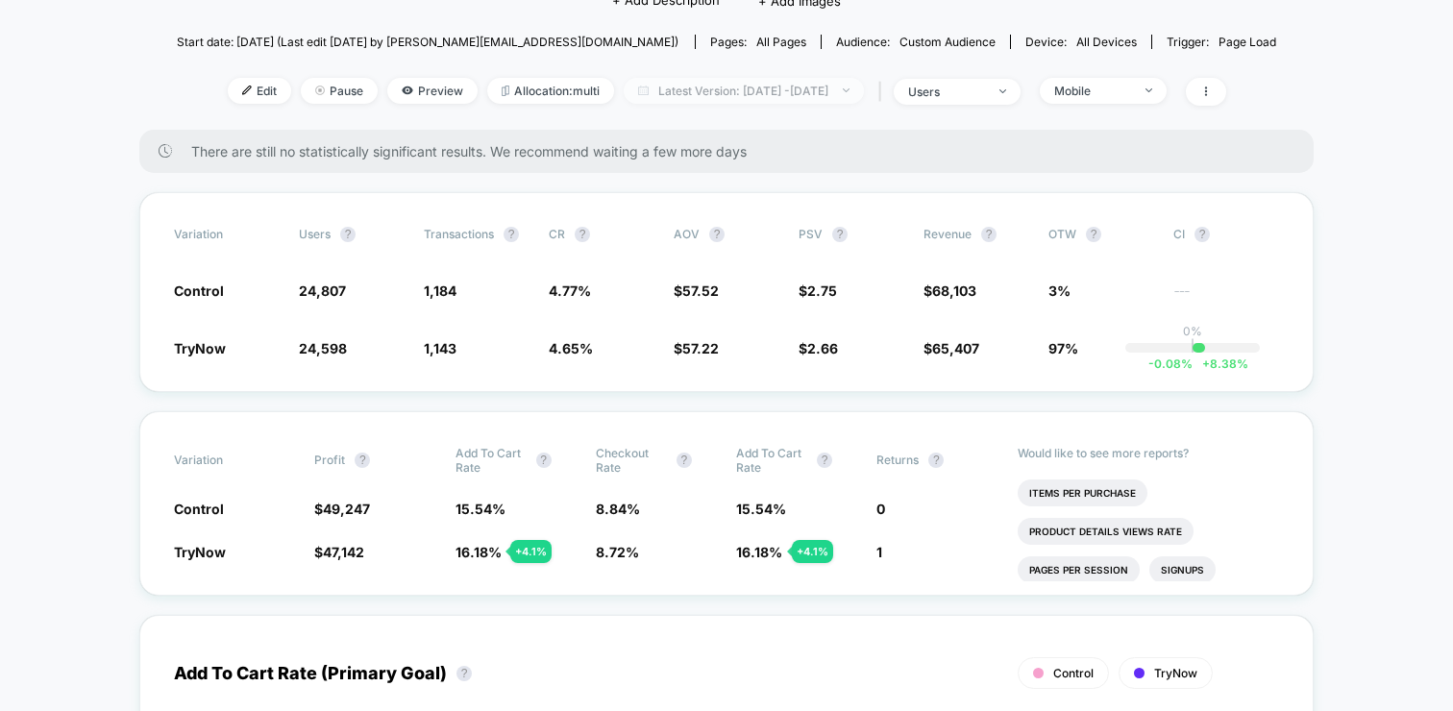
click at [853, 92] on span "Latest Version: [DATE] - [DATE]" at bounding box center [744, 91] width 240 height 26
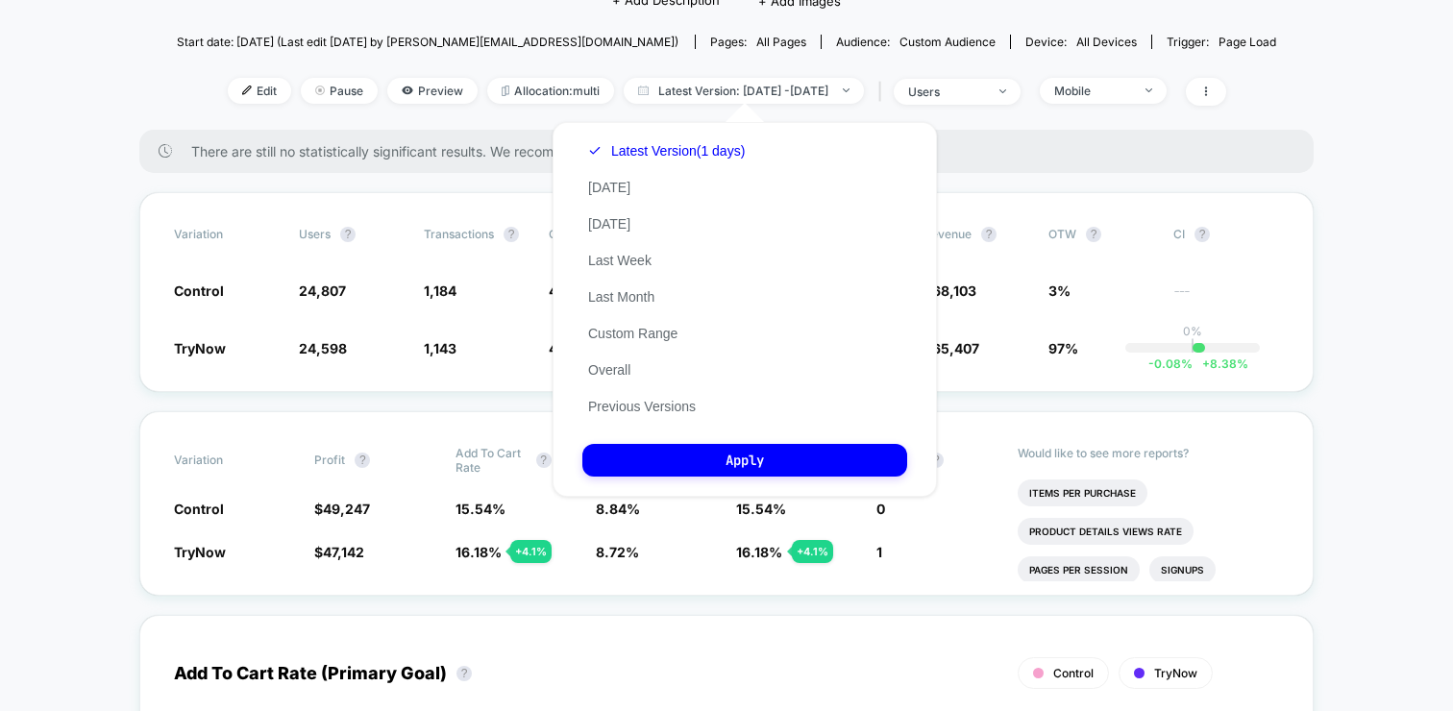
click at [611, 177] on div "Latest Version (1 days) Today Yesterday Last Week Last Month Custom Range Overa…" at bounding box center [666, 279] width 168 height 292
click at [611, 179] on button "[DATE]" at bounding box center [609, 187] width 54 height 17
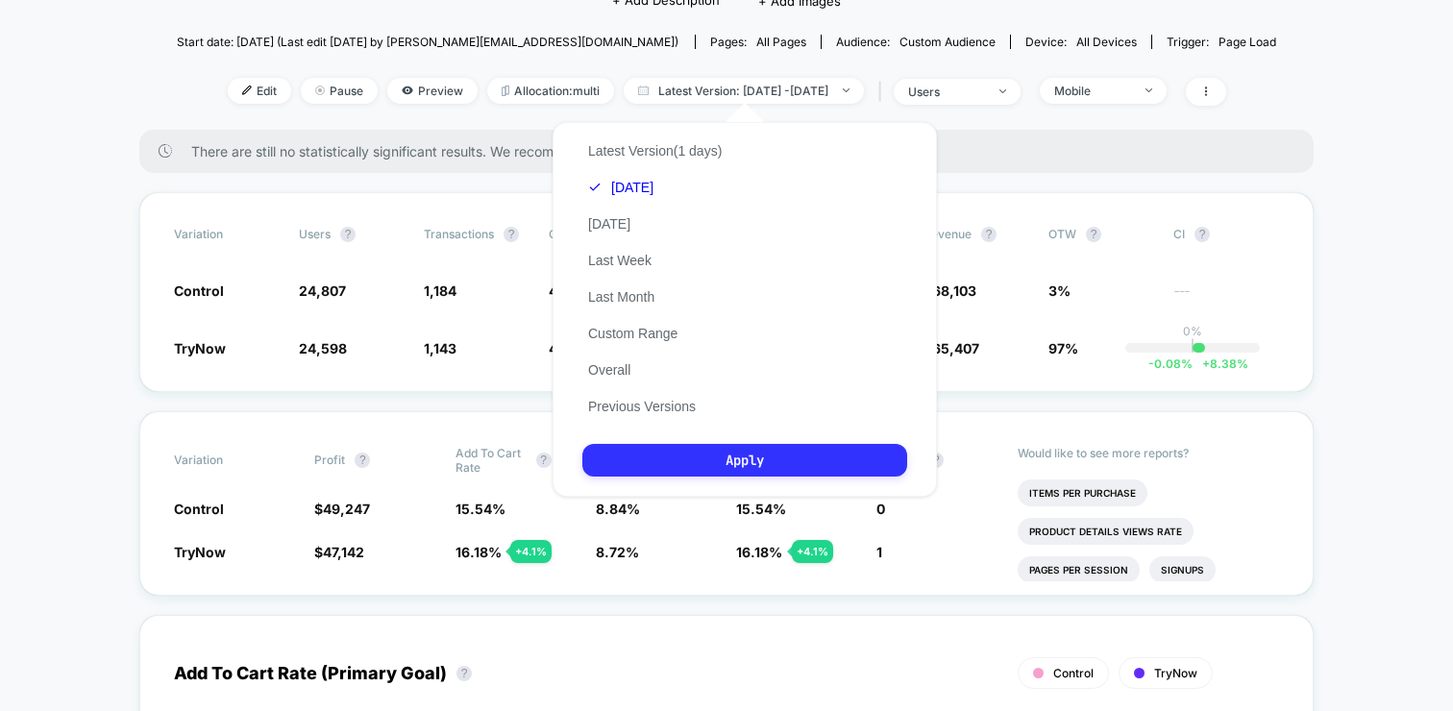
click at [729, 458] on button "Apply" at bounding box center [744, 460] width 325 height 33
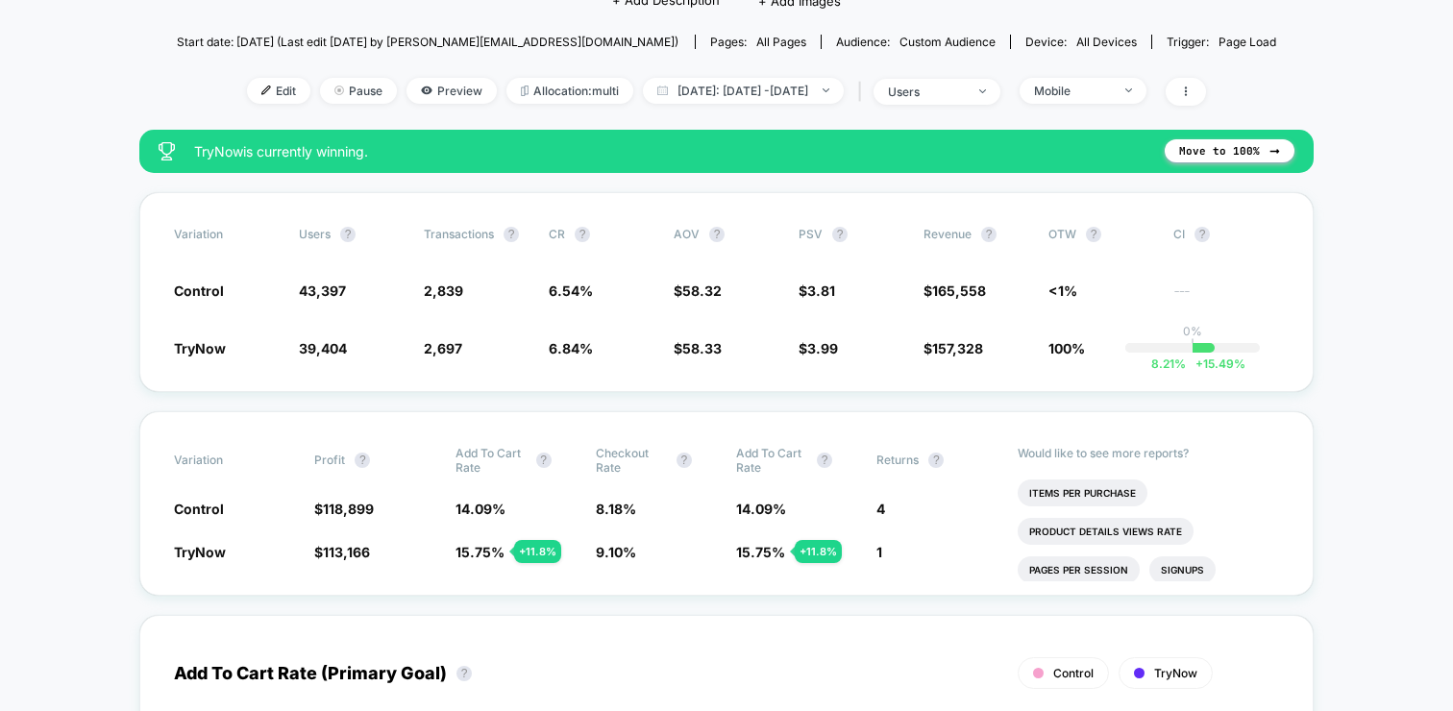
click at [1102, 72] on div "< Back to all live experiences Hide vs Show Try Now Sitewide LIVE Click to edit…" at bounding box center [727, 17] width 1101 height 225
click at [1111, 90] on div "Mobile" at bounding box center [1072, 91] width 77 height 14
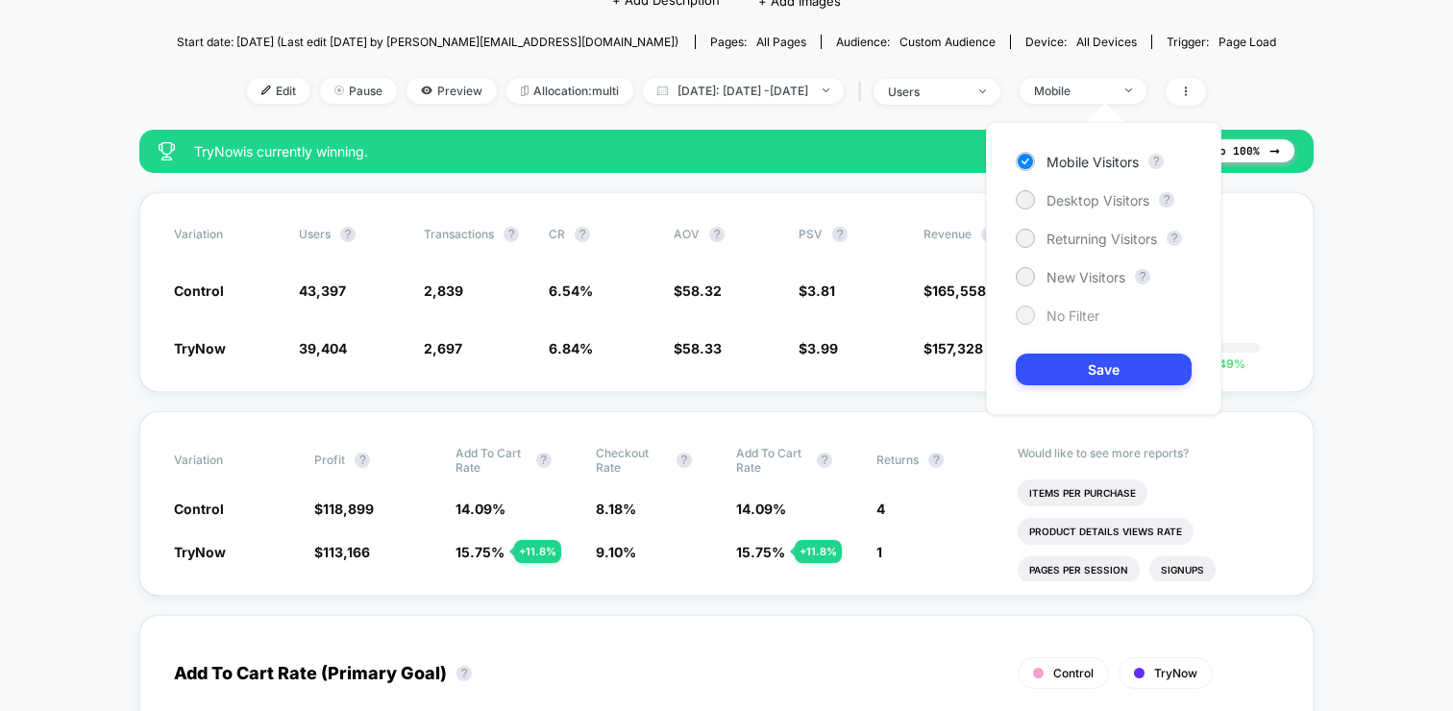
click at [1042, 323] on div "No Filter" at bounding box center [1058, 315] width 84 height 19
click at [1054, 363] on button "Save" at bounding box center [1104, 370] width 176 height 32
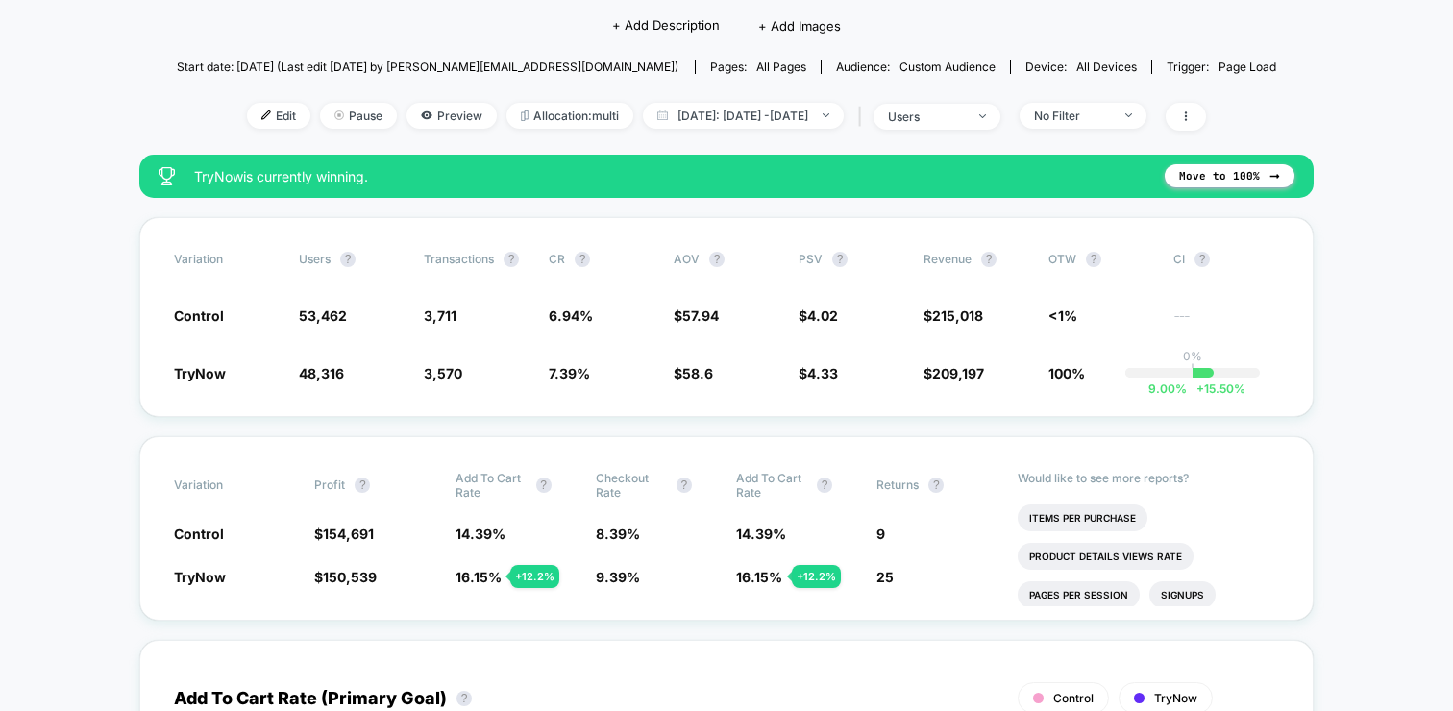
scroll to position [169, 0]
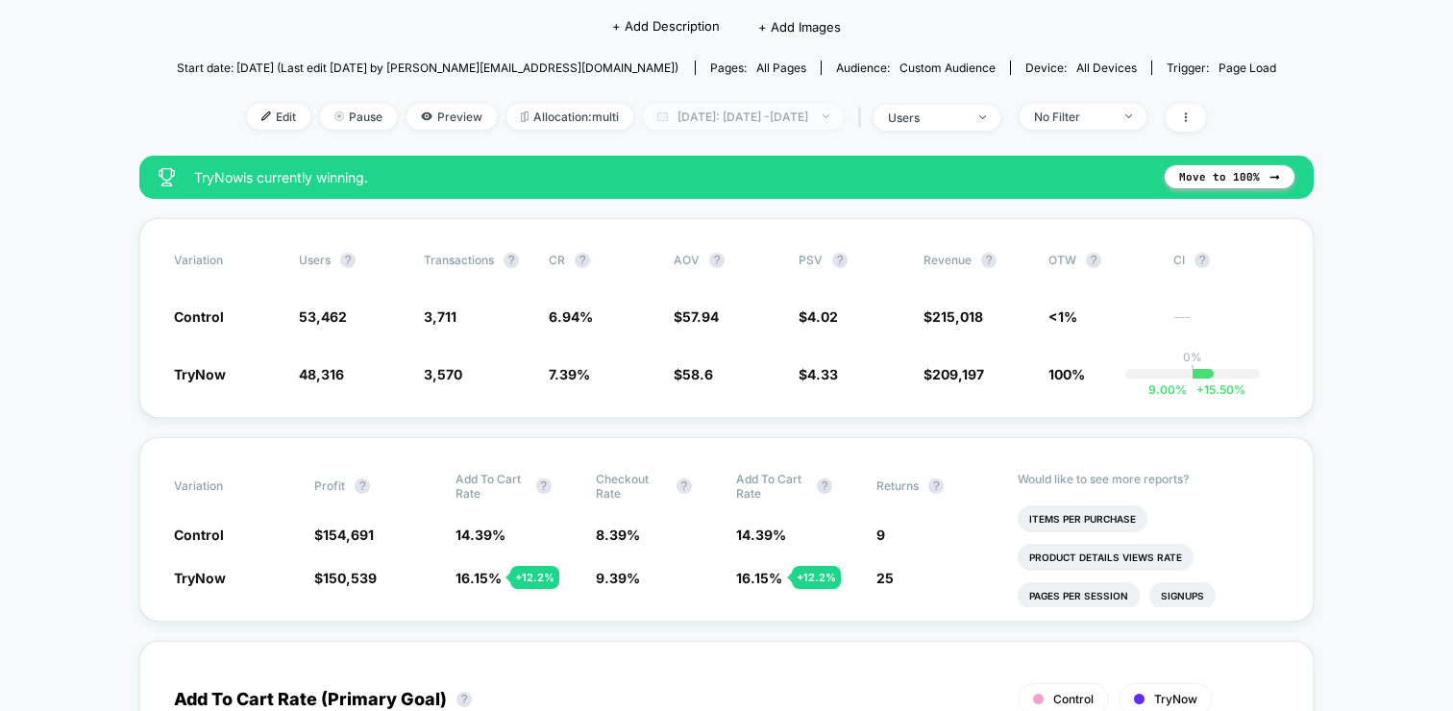
click at [807, 122] on span "Today: Oct 6, 2025 - Oct 6, 2025" at bounding box center [743, 117] width 201 height 26
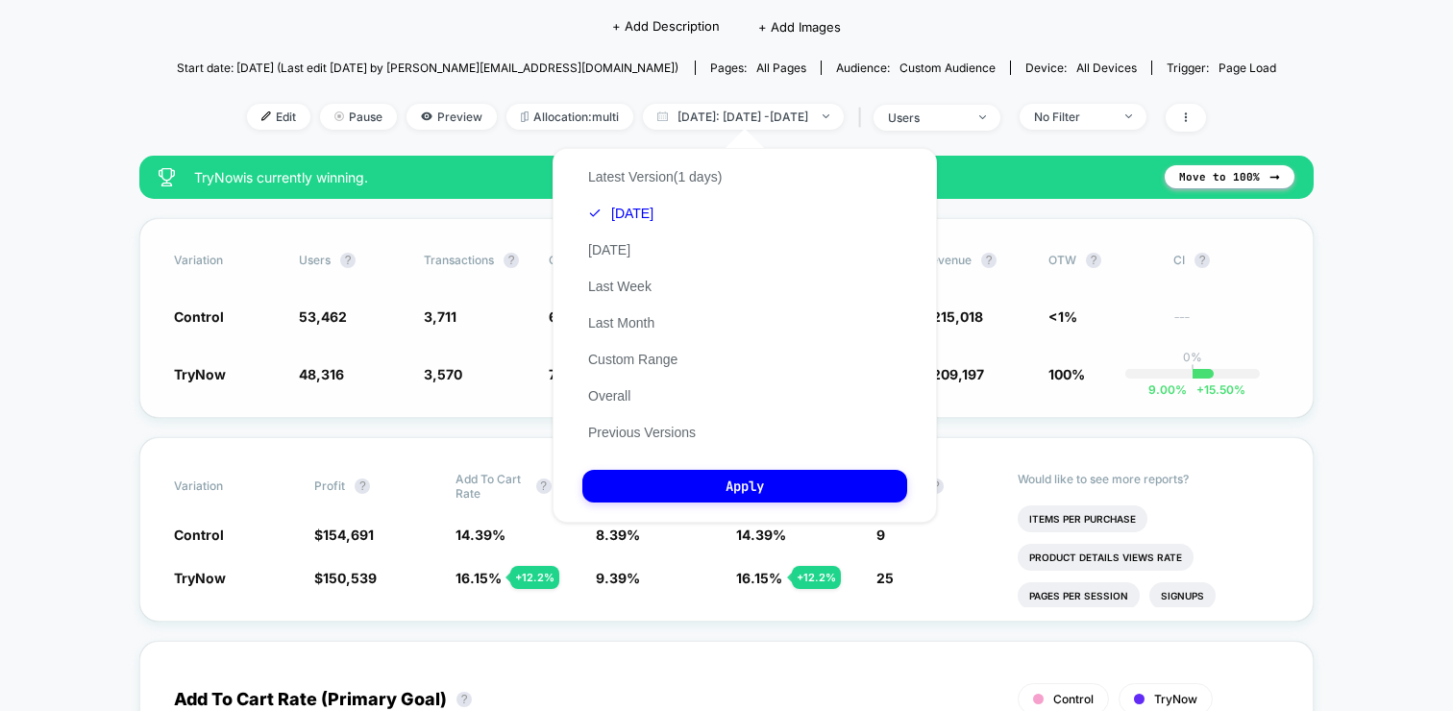
click at [523, 382] on div "Variation users ? Transactions ? CR ? AOV ? PSV ? Revenue ? OTW ? CI ? Control …" at bounding box center [726, 318] width 1175 height 200
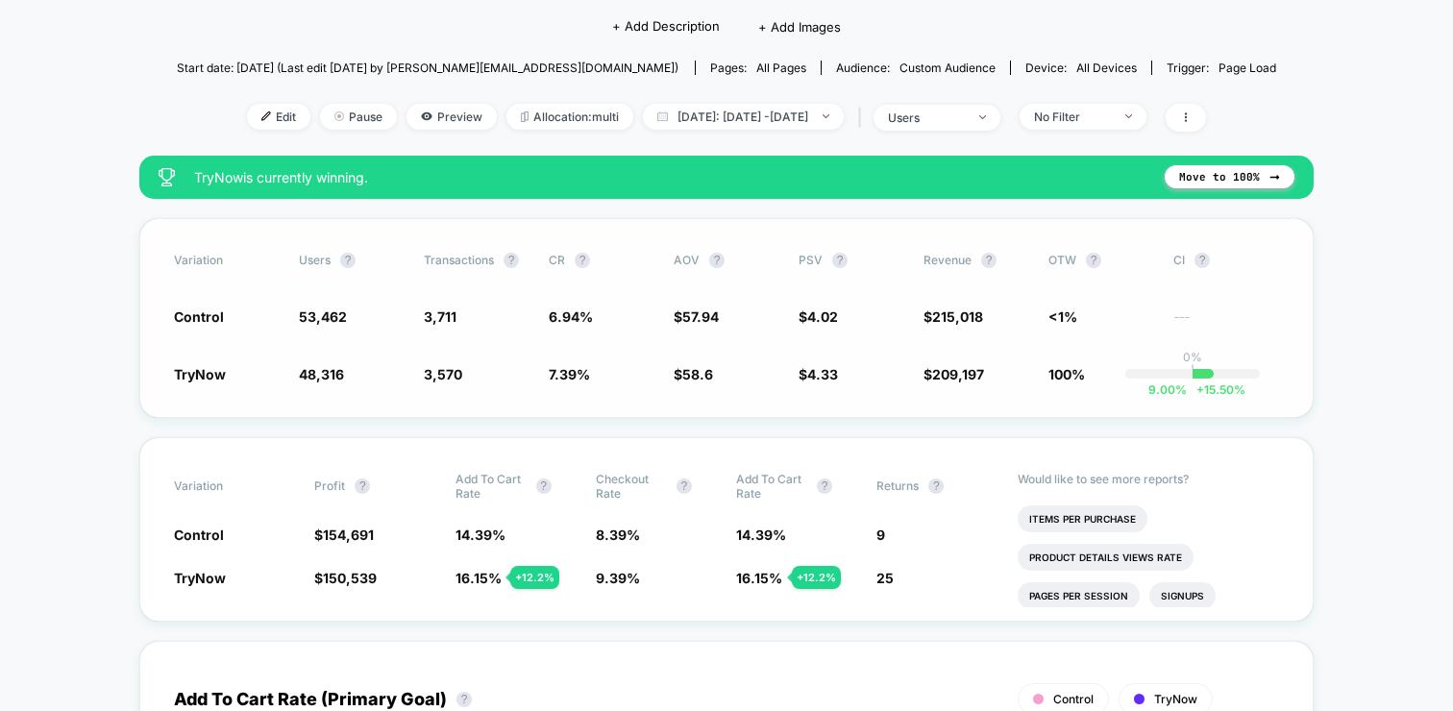
click at [565, 401] on div "Variation users ? Transactions ? CR ? AOV ? PSV ? Revenue ? OTW ? CI ? Control …" at bounding box center [726, 318] width 1175 height 200
click at [746, 108] on span "Today: Oct 6, 2025 - Oct 6, 2025" at bounding box center [743, 117] width 201 height 26
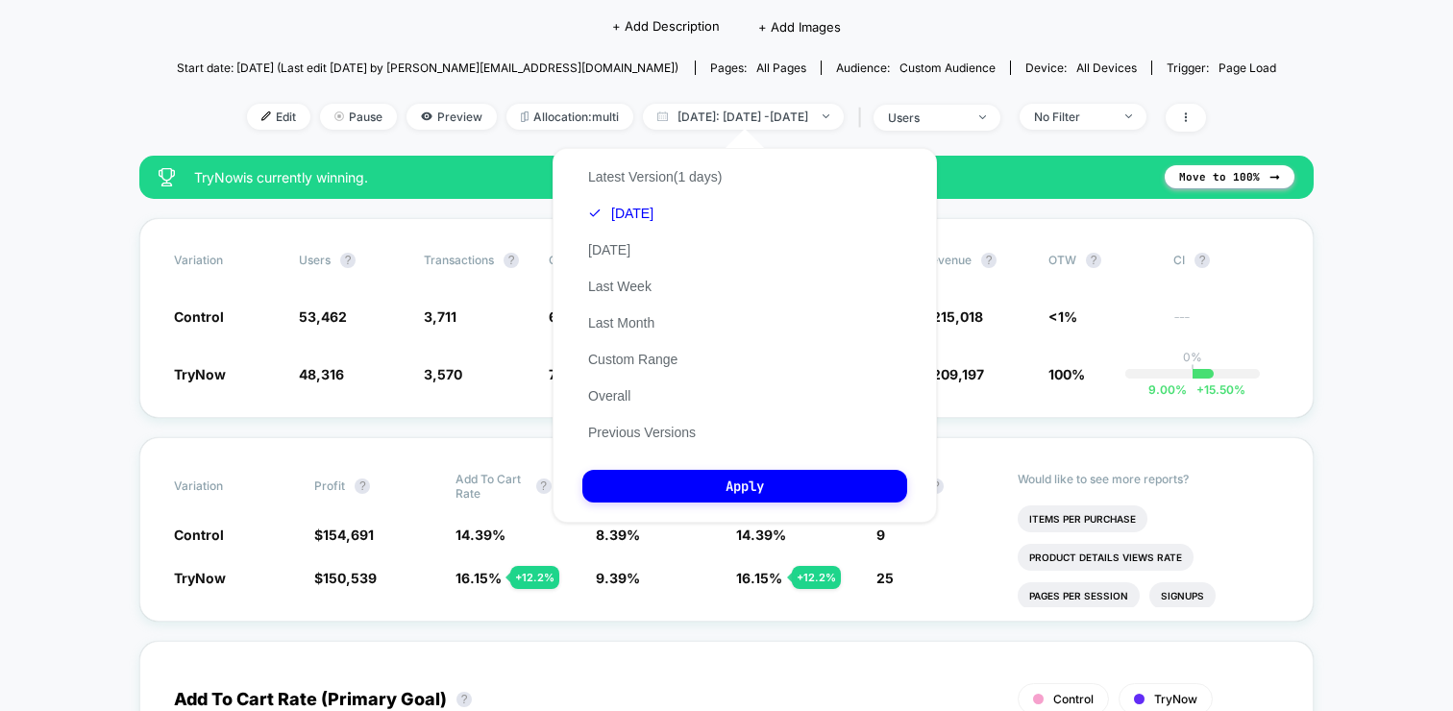
click at [619, 259] on div "Latest Version (1 days) Today Yesterday Last Week Last Month Custom Range Overa…" at bounding box center [654, 305] width 145 height 292
click at [636, 253] on button "[DATE]" at bounding box center [609, 249] width 54 height 17
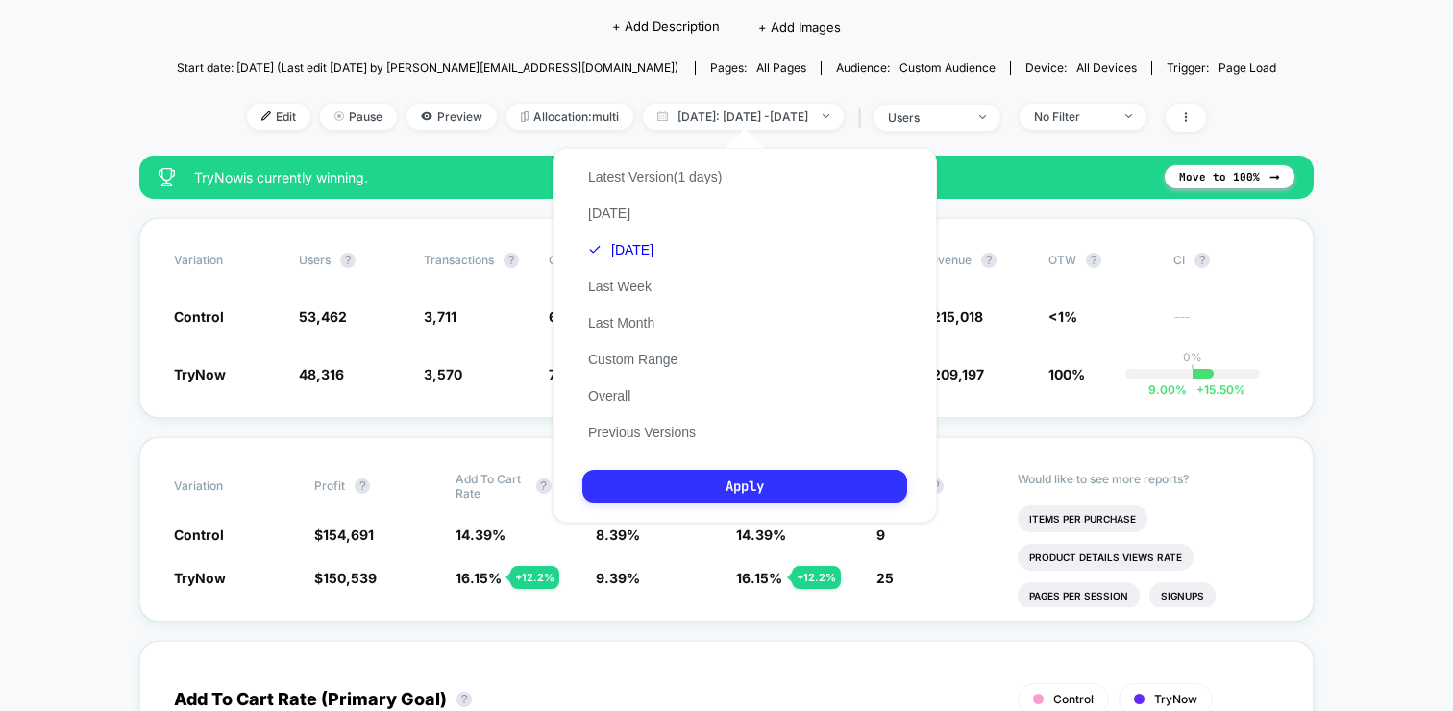
click at [639, 500] on button "Apply" at bounding box center [744, 486] width 325 height 33
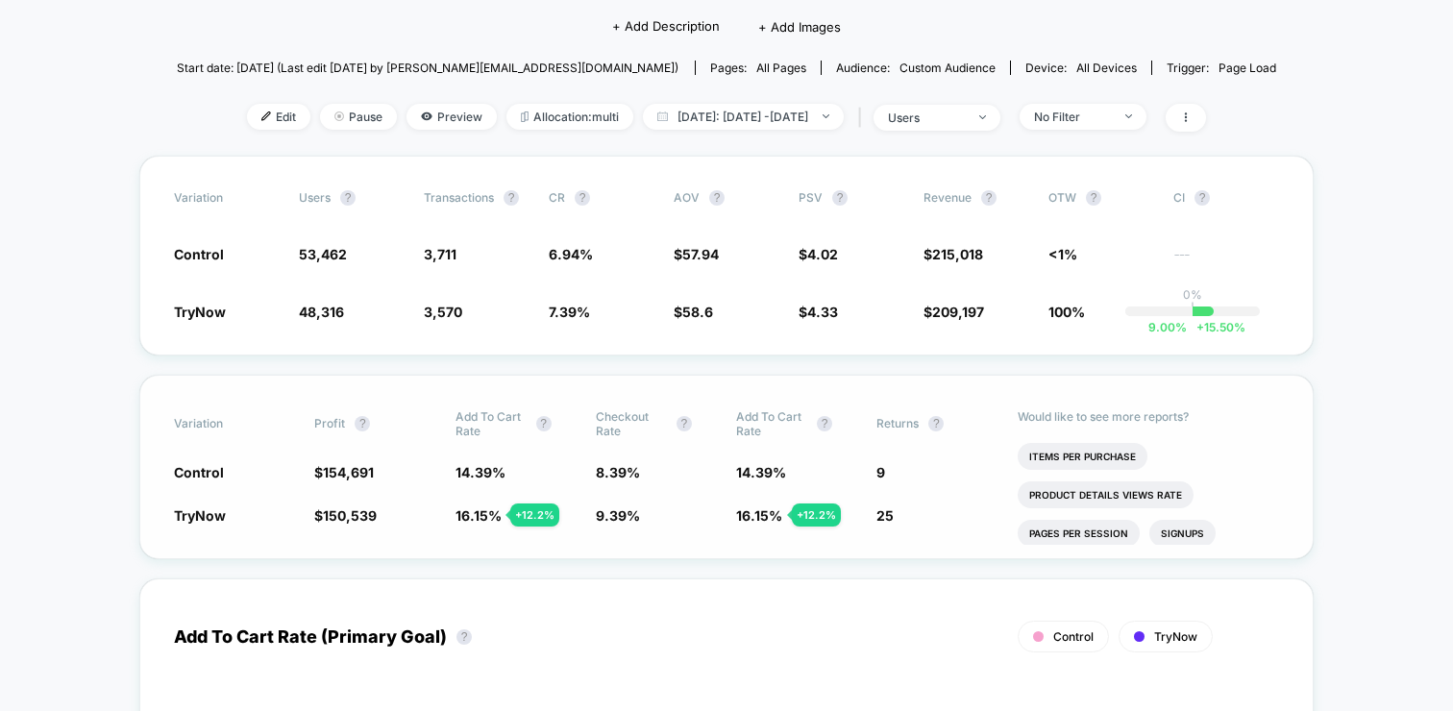
click at [627, 551] on div "Variation Profit ? Add To Cart Rate ? Checkout Rate ? Add To Cart Rate ? Return…" at bounding box center [726, 467] width 1175 height 185
click at [844, 124] on span "Yesterday: Oct 6, 2025 - Oct 6, 2025" at bounding box center [743, 117] width 201 height 26
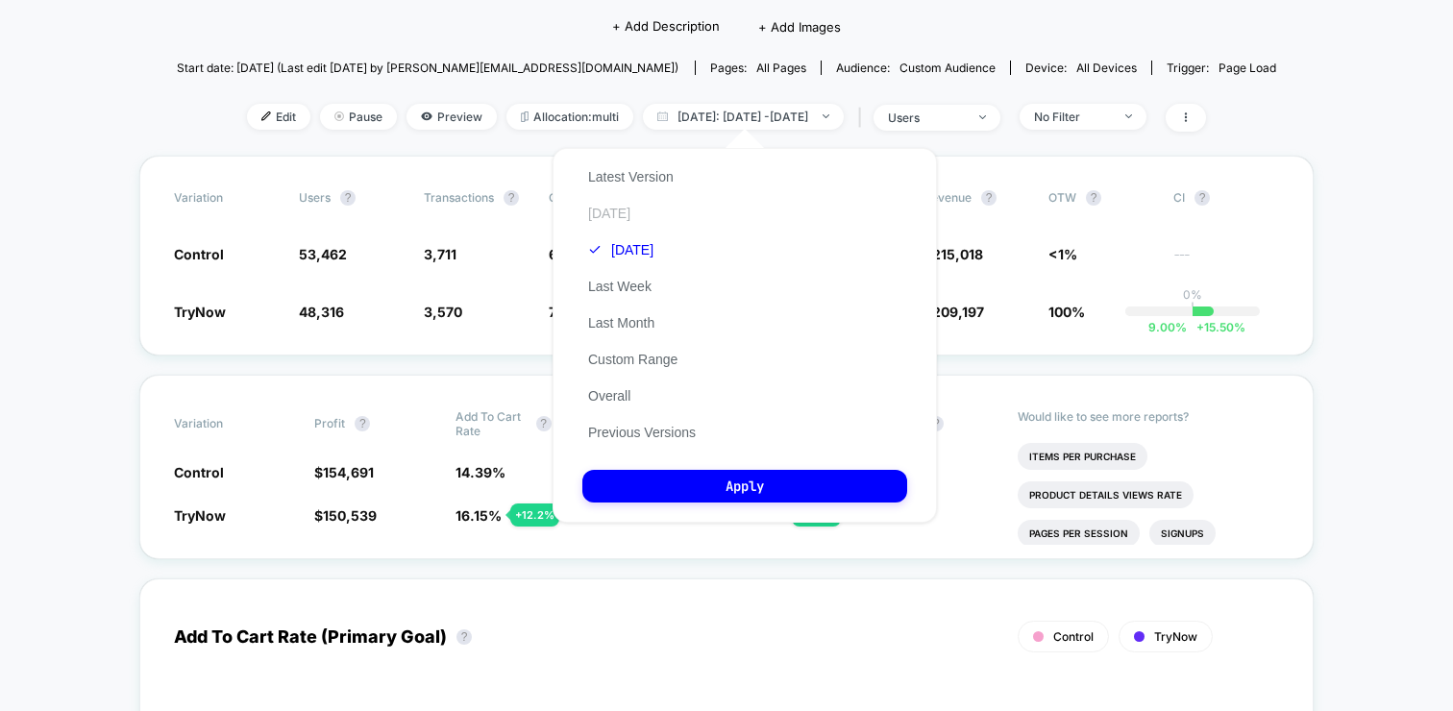
click at [608, 207] on button "[DATE]" at bounding box center [609, 213] width 54 height 17
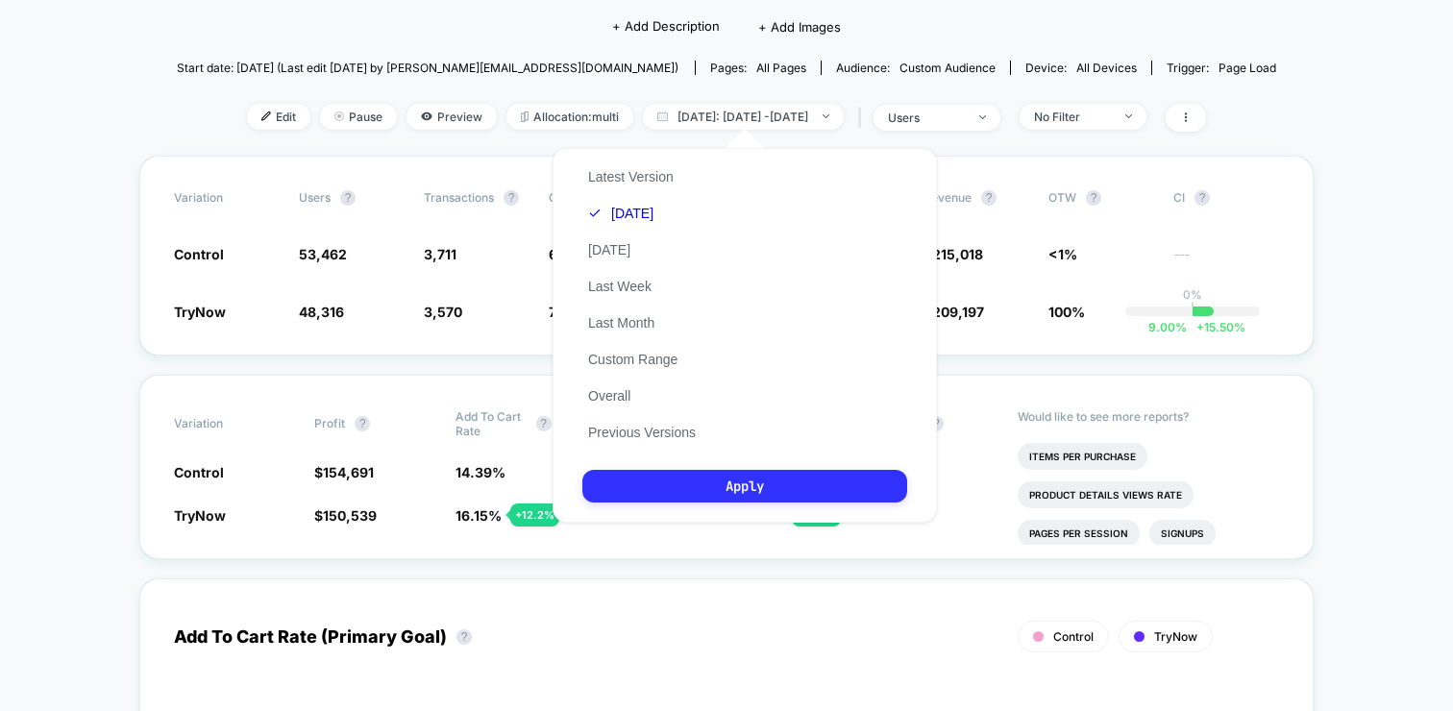
click at [668, 477] on button "Apply" at bounding box center [744, 486] width 325 height 33
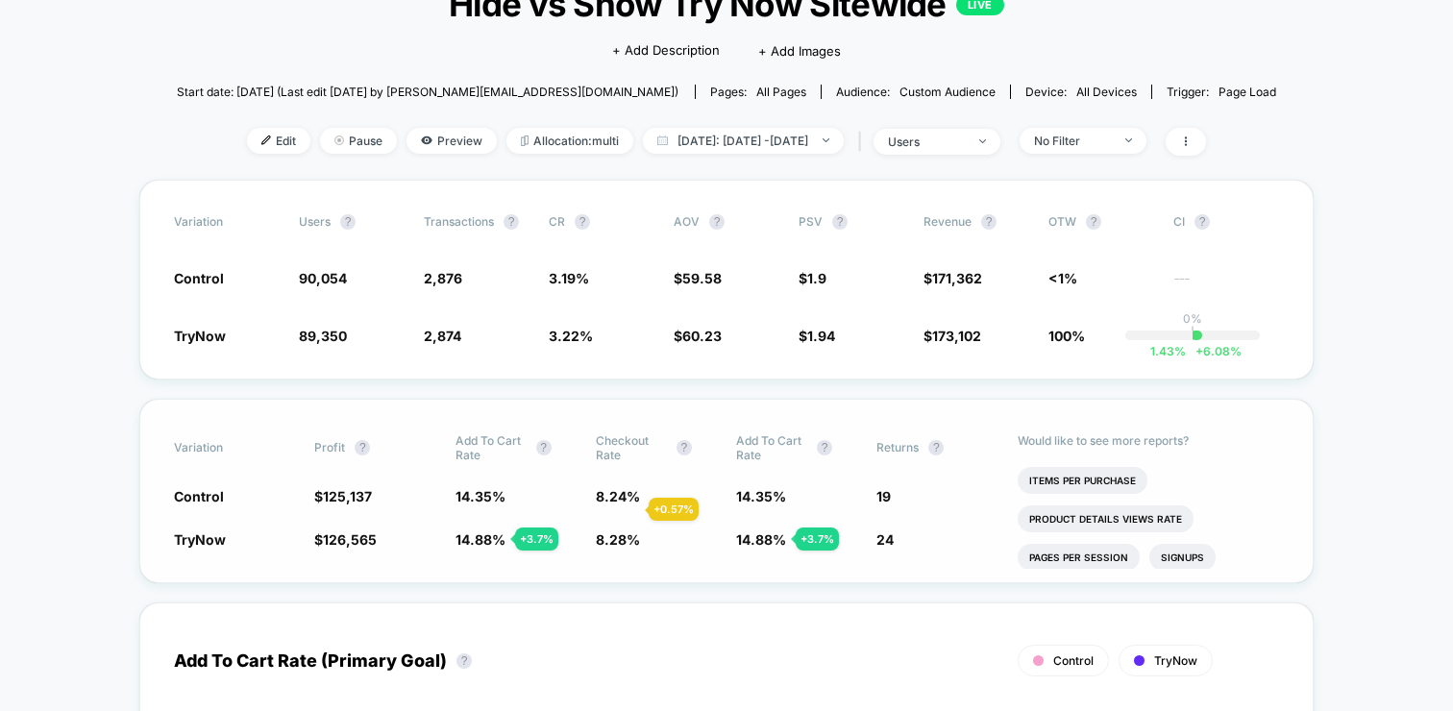
scroll to position [136, 0]
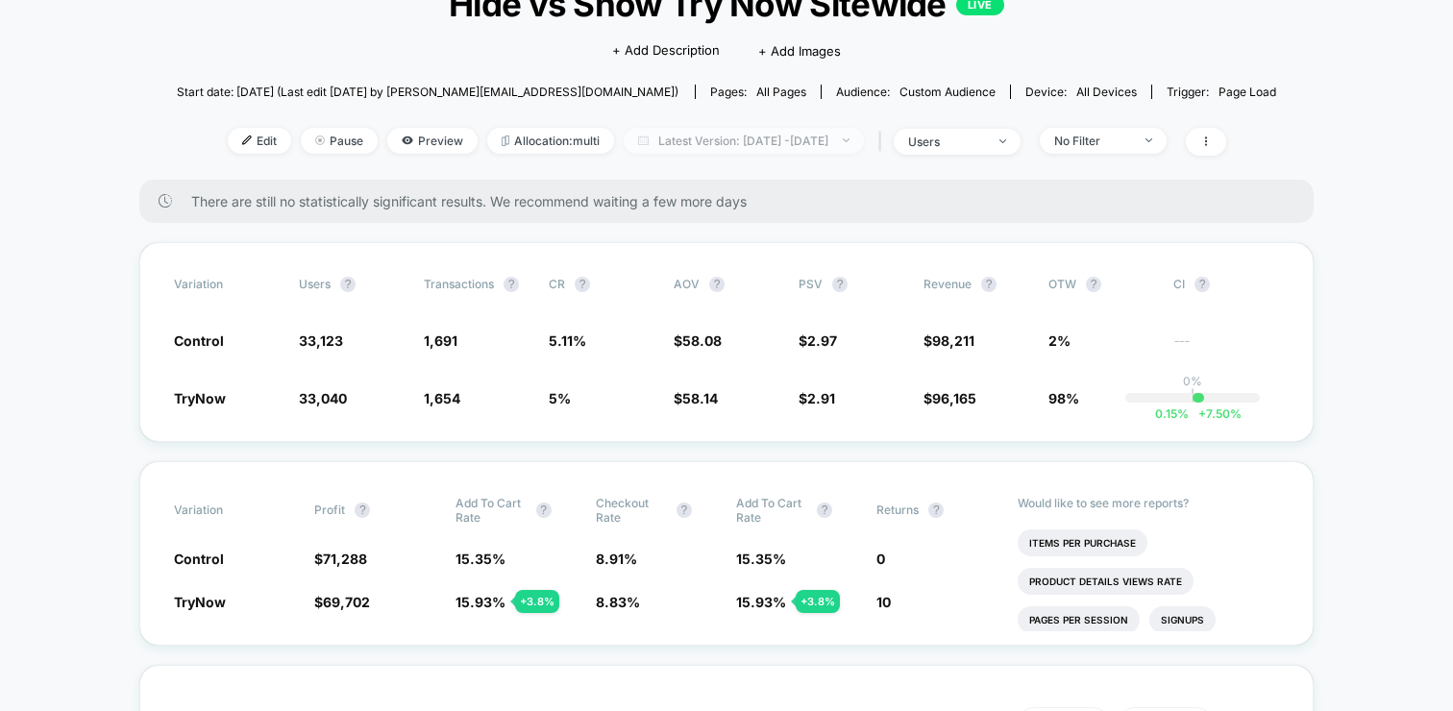
scroll to position [155, 0]
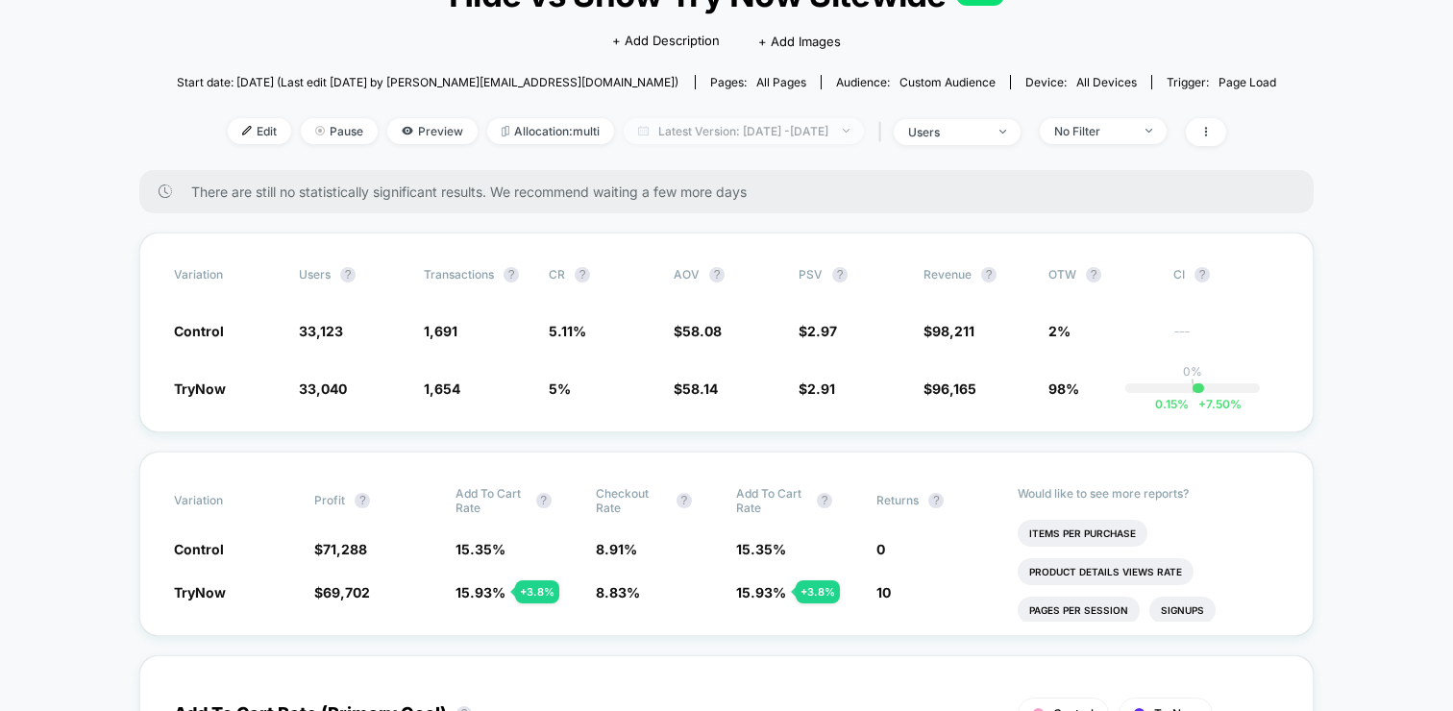
click at [858, 123] on span "Latest Version: Oct 7, 2025 - Oct 7, 2025" at bounding box center [744, 131] width 240 height 26
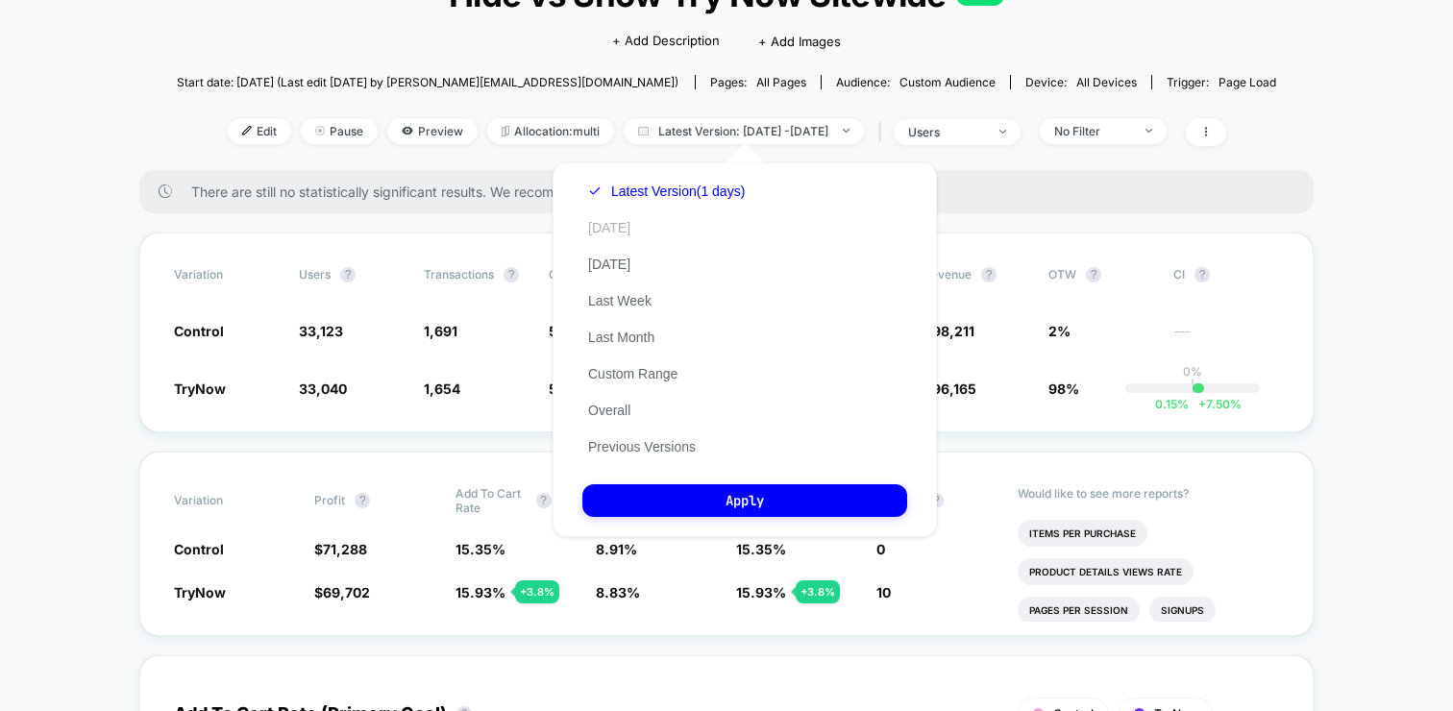
click at [617, 227] on button "[DATE]" at bounding box center [609, 227] width 54 height 17
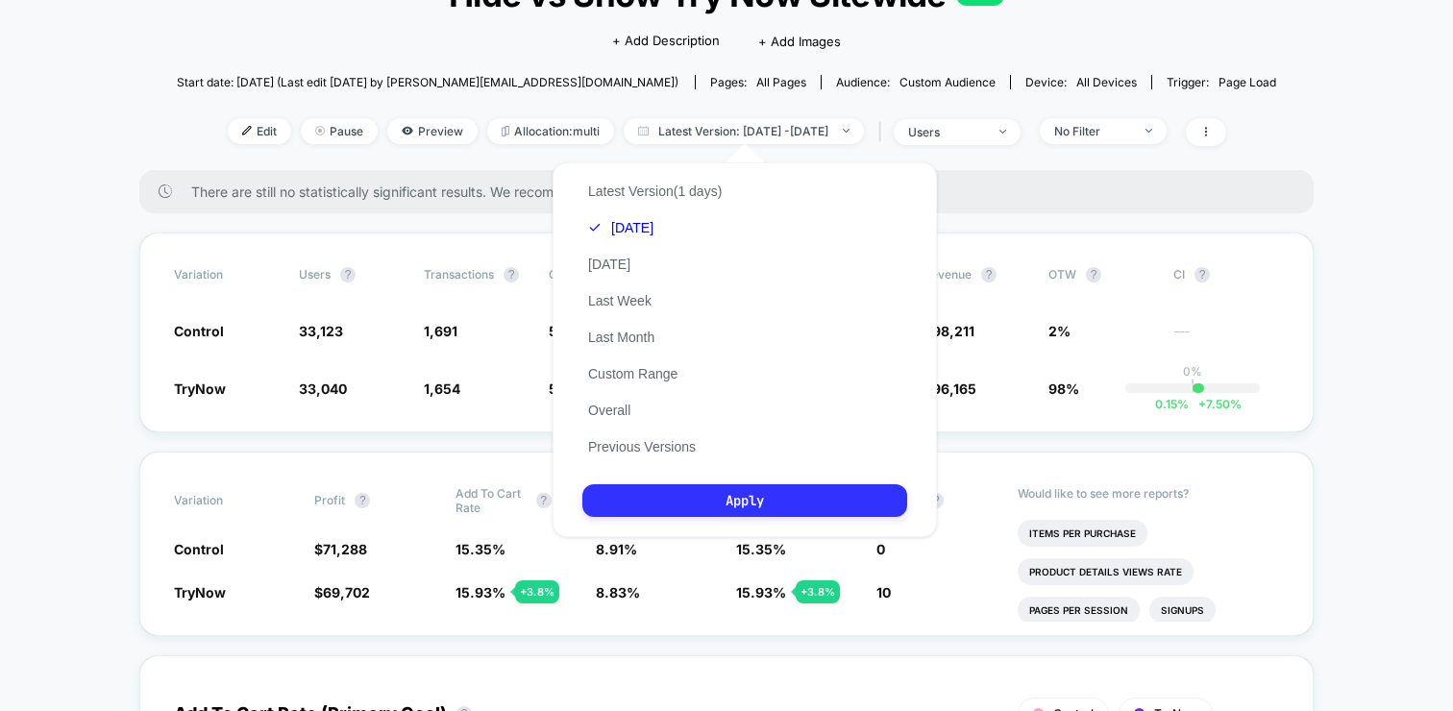
click at [689, 507] on button "Apply" at bounding box center [744, 500] width 325 height 33
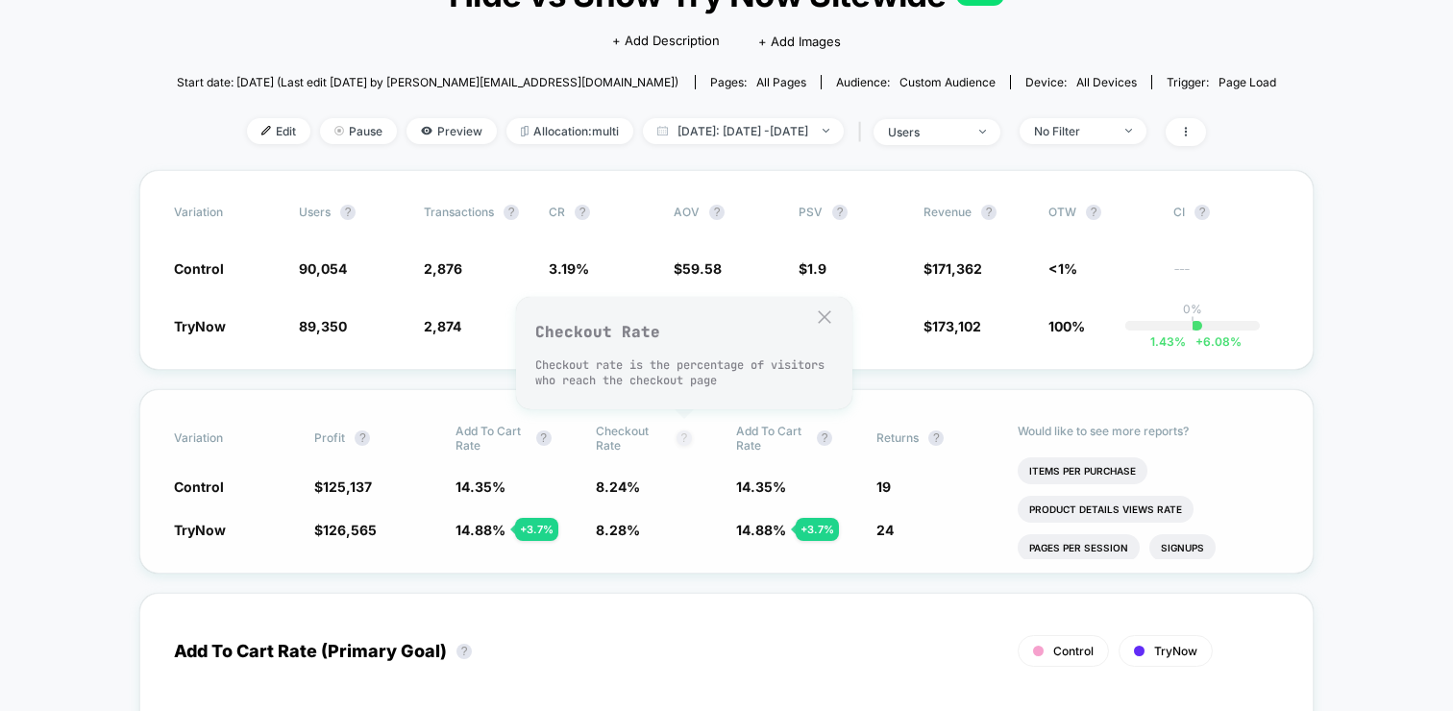
click at [688, 431] on button "?" at bounding box center [684, 438] width 15 height 15
